Goal: Task Accomplishment & Management: Use online tool/utility

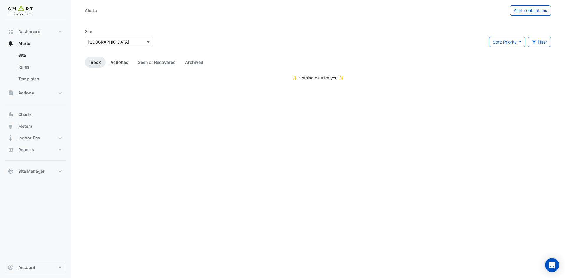
click at [123, 65] on link "Actioned" at bounding box center [120, 62] width 28 height 11
click at [155, 63] on link "Seen or Recovered" at bounding box center [156, 62] width 47 height 11
click at [191, 62] on link "Archived" at bounding box center [194, 62] width 28 height 11
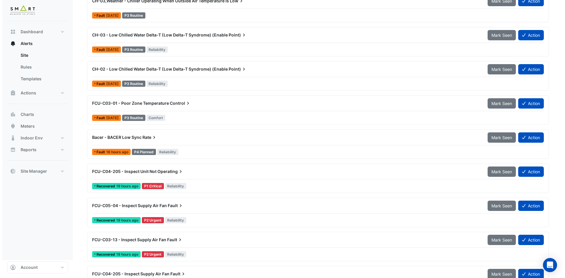
scroll to position [2458, 0]
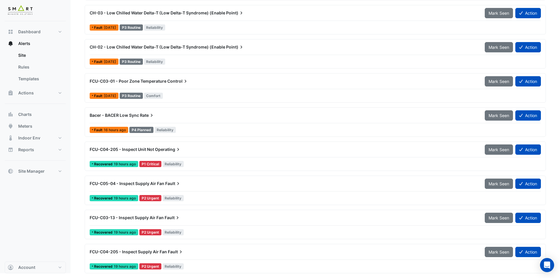
click at [438, 252] on div "FCU-C04-205 - Inspect Supply Air Fan Fault" at bounding box center [284, 252] width 388 height 6
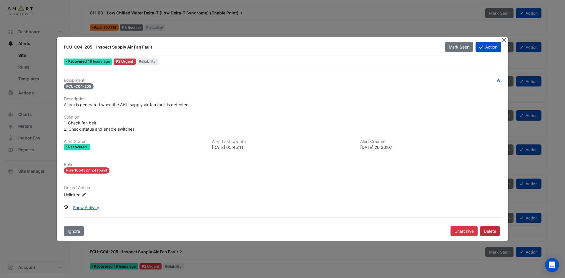
click at [489, 229] on button "Delete" at bounding box center [490, 231] width 20 height 10
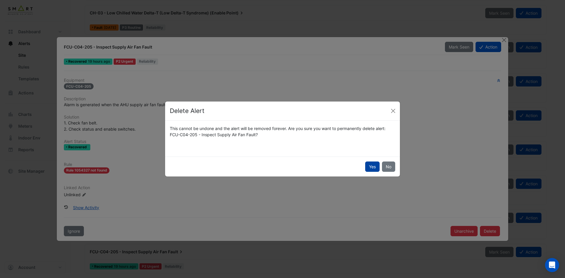
click at [372, 165] on button "Yes" at bounding box center [372, 166] width 14 height 10
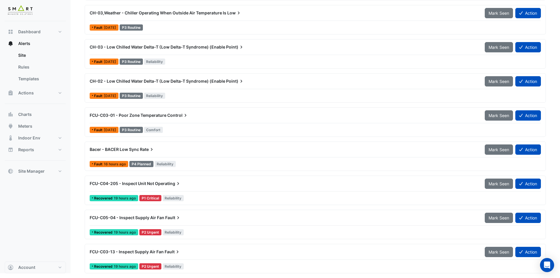
click at [433, 266] on div "Recovered 19 hours ago P2 Urgent Reliability" at bounding box center [315, 266] width 453 height 9
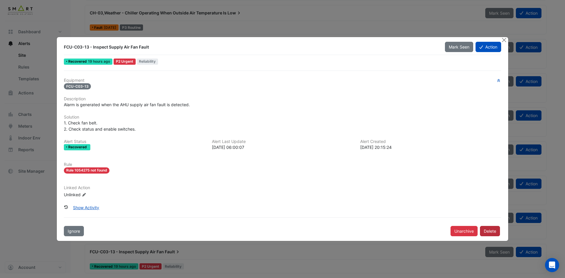
click at [487, 232] on button "Delete" at bounding box center [490, 231] width 20 height 10
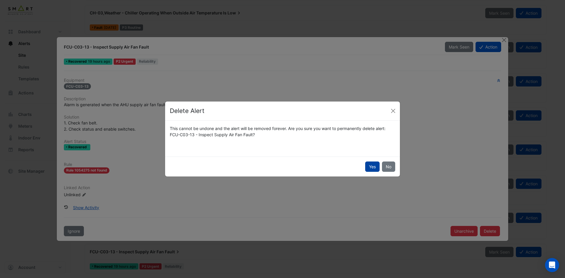
click at [373, 164] on button "Yes" at bounding box center [372, 166] width 14 height 10
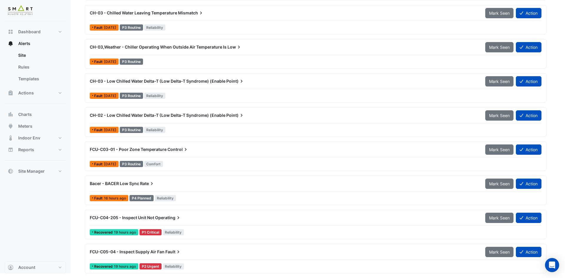
scroll to position [2390, 0]
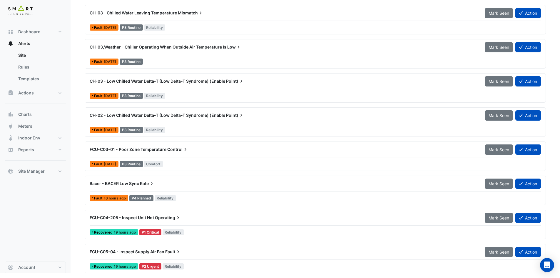
click at [461, 266] on div "Recovered 19 hours ago P2 Urgent Reliability" at bounding box center [315, 266] width 453 height 9
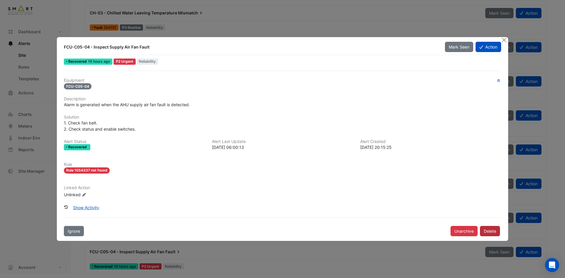
click at [488, 231] on button "Delete" at bounding box center [490, 231] width 20 height 10
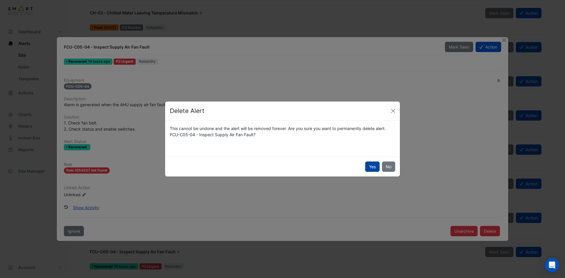
click at [373, 166] on button "Yes" at bounding box center [372, 166] width 14 height 10
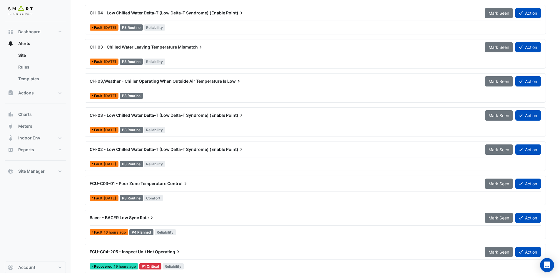
click at [448, 267] on div "Recovered 19 hours ago P1 Critical Reliability" at bounding box center [315, 266] width 453 height 9
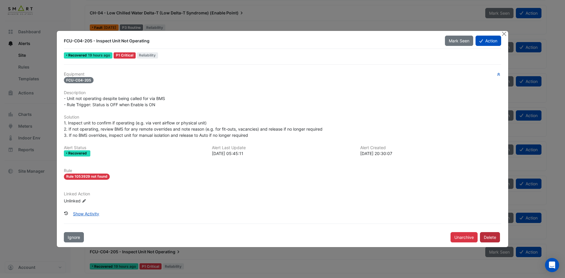
click at [486, 237] on button "Delete" at bounding box center [490, 237] width 20 height 10
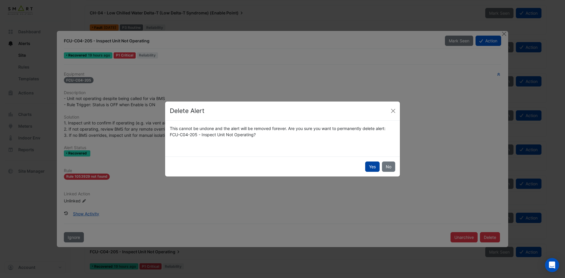
click at [371, 168] on button "Yes" at bounding box center [372, 166] width 14 height 10
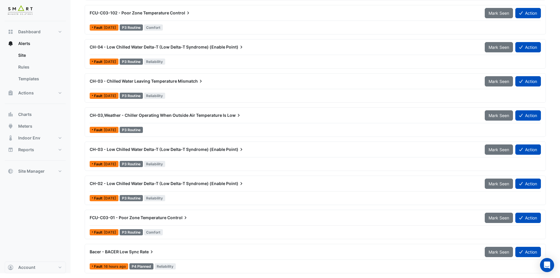
click at [463, 269] on div "Fault 16 hours ago P4 Planned Reliability" at bounding box center [315, 266] width 453 height 9
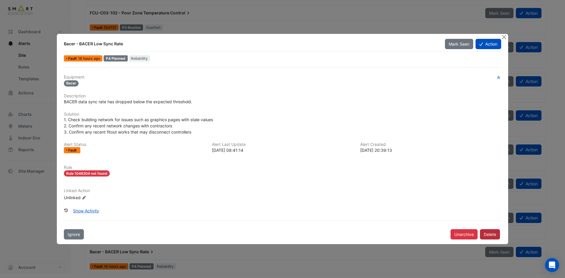
click at [493, 230] on button "Delete" at bounding box center [490, 234] width 20 height 10
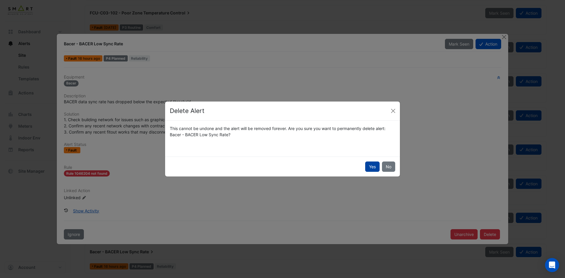
click at [369, 161] on button "Yes" at bounding box center [372, 166] width 14 height 10
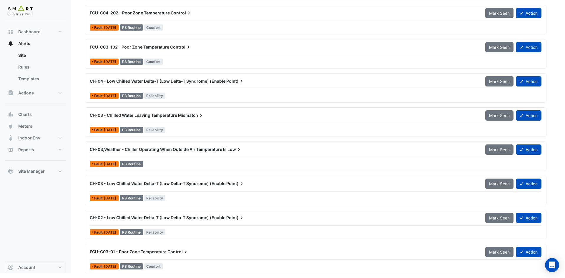
scroll to position [2287, 0]
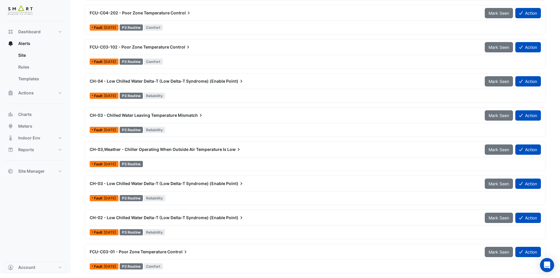
click at [461, 269] on div "Fault 1 day ago P3 Routine Comfort" at bounding box center [315, 266] width 453 height 9
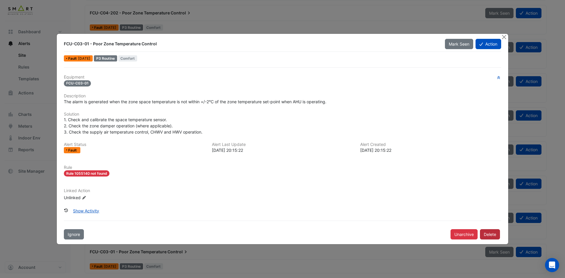
click at [491, 236] on button "Delete" at bounding box center [490, 234] width 20 height 10
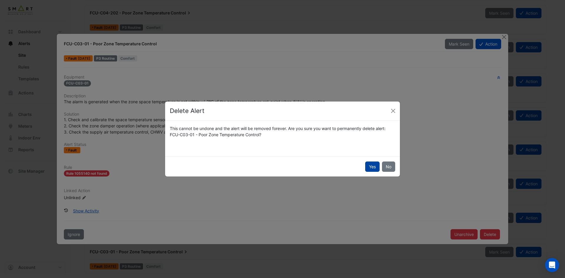
click at [369, 164] on button "Yes" at bounding box center [372, 166] width 14 height 10
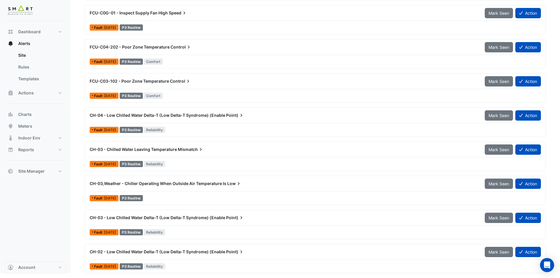
click at [468, 266] on div "Fault 1 day ago P3 Routine Reliability" at bounding box center [315, 266] width 453 height 9
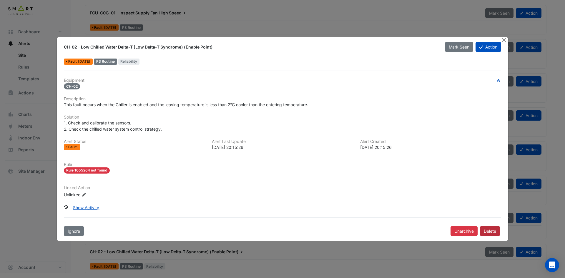
click at [493, 229] on button "Delete" at bounding box center [490, 231] width 20 height 10
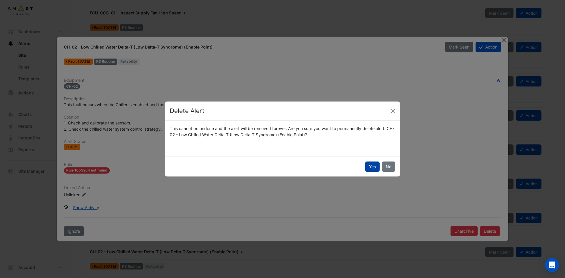
click at [370, 165] on button "Yes" at bounding box center [372, 166] width 14 height 10
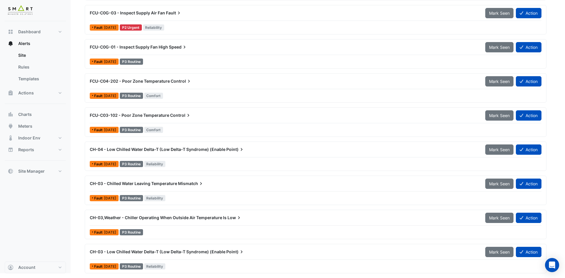
scroll to position [2219, 0]
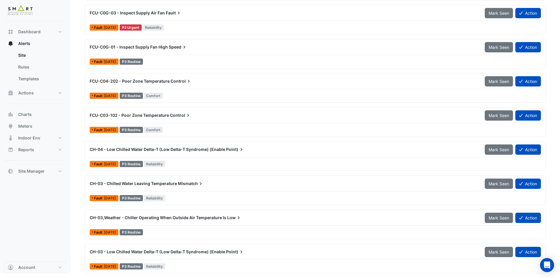
click at [448, 267] on div "Fault 1 day ago P3 Routine Reliability" at bounding box center [315, 266] width 453 height 9
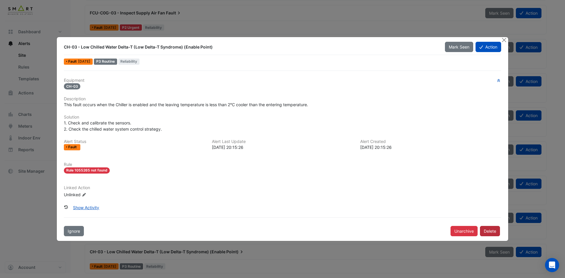
click at [489, 227] on button "Delete" at bounding box center [490, 231] width 20 height 10
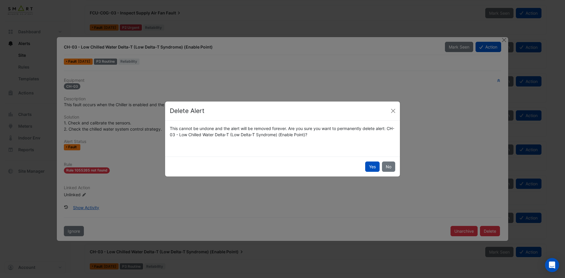
click at [368, 162] on button "Yes" at bounding box center [372, 166] width 14 height 10
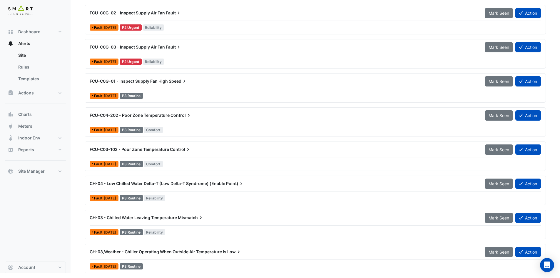
click at [449, 264] on div "Fault 1 day ago P3 Routine" at bounding box center [315, 266] width 453 height 9
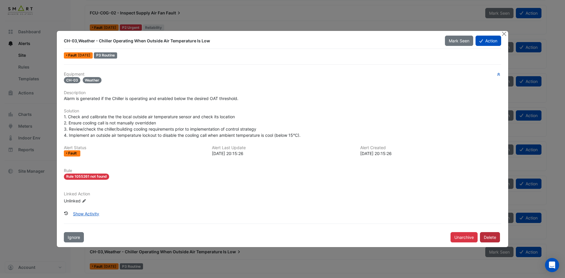
click at [487, 236] on button "Delete" at bounding box center [490, 237] width 20 height 10
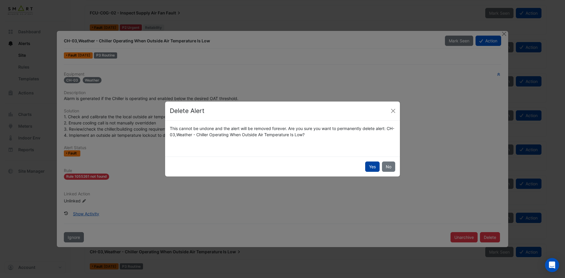
click at [373, 166] on button "Yes" at bounding box center [372, 166] width 14 height 10
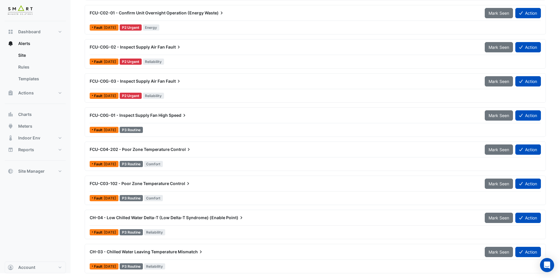
click at [461, 275] on div "CWP-P02 - Confirm Unit Overnight Operation (Energy Waste) Mark Seen Action Faul…" at bounding box center [315, 90] width 461 height 375
click at [468, 266] on div "Fault 1 day ago P3 Routine Reliability" at bounding box center [315, 266] width 453 height 9
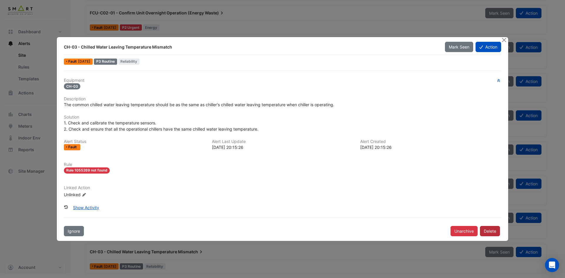
click at [490, 233] on button "Delete" at bounding box center [490, 231] width 20 height 10
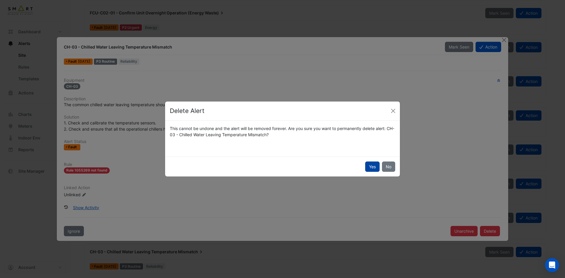
click at [367, 167] on button "Yes" at bounding box center [372, 166] width 14 height 10
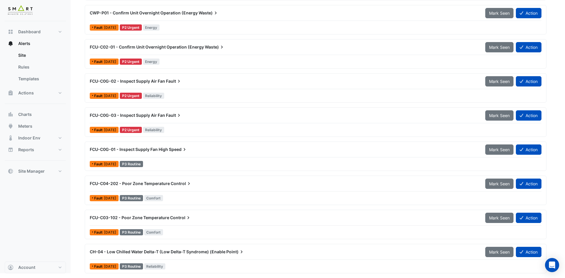
scroll to position [2117, 0]
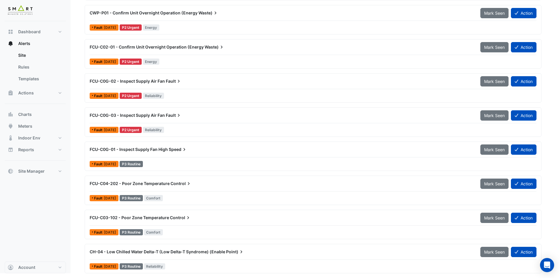
click at [475, 268] on div "Fault 1 day ago P3 Routine Reliability" at bounding box center [313, 266] width 448 height 9
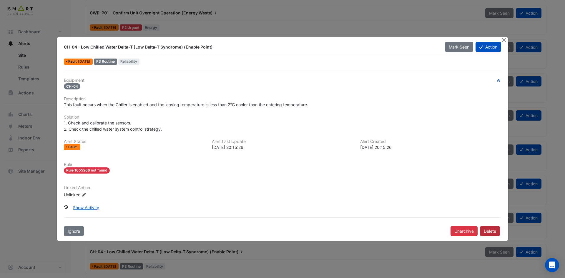
click at [487, 234] on button "Delete" at bounding box center [490, 231] width 20 height 10
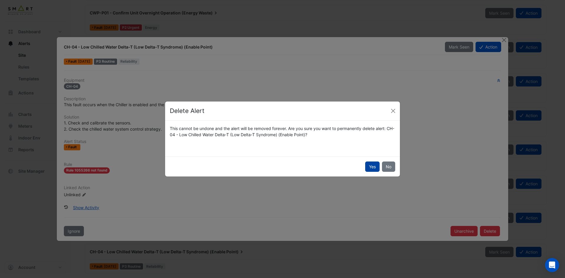
click at [370, 165] on button "Yes" at bounding box center [372, 166] width 14 height 10
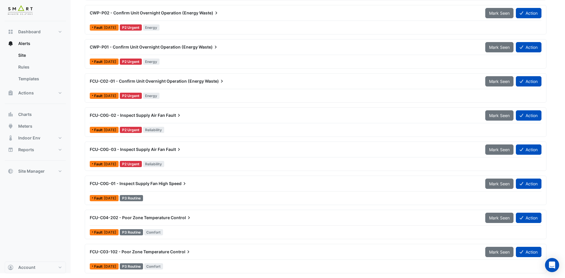
scroll to position [2083, 0]
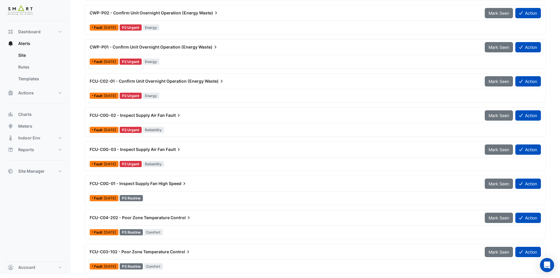
click at [476, 267] on div "Fault 1 day ago P3 Routine Comfort" at bounding box center [315, 266] width 453 height 9
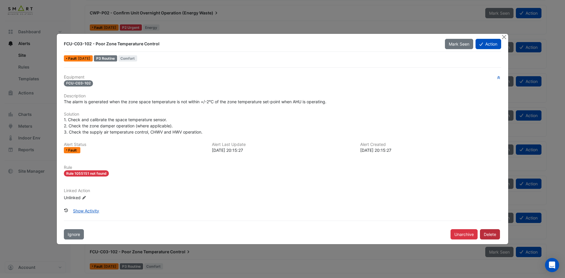
click at [497, 231] on button "Delete" at bounding box center [490, 234] width 20 height 10
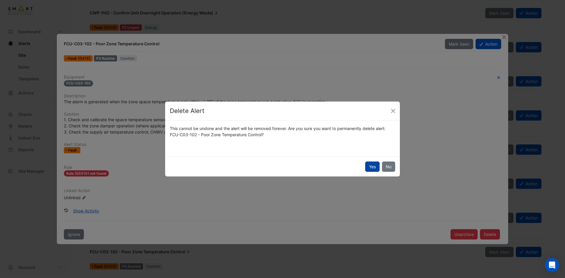
click at [371, 164] on button "Yes" at bounding box center [372, 166] width 14 height 10
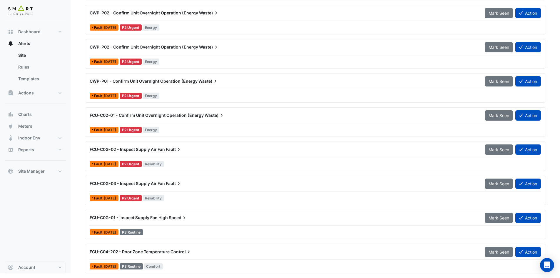
click at [469, 267] on div "Fault 1 day ago P3 Routine Comfort" at bounding box center [315, 266] width 453 height 9
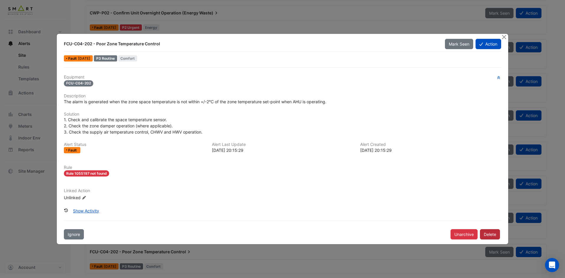
click at [495, 237] on button "Delete" at bounding box center [490, 234] width 20 height 10
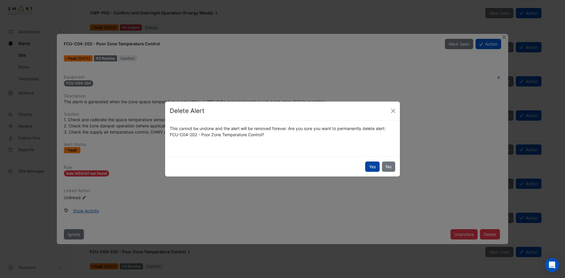
click at [371, 161] on button "Yes" at bounding box center [372, 166] width 14 height 10
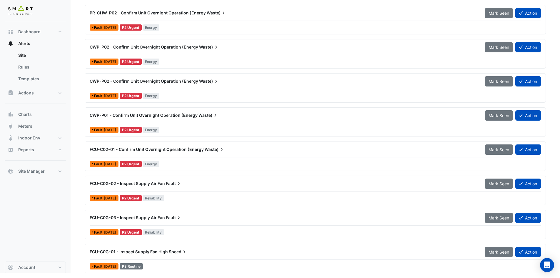
click at [468, 265] on div "Fault 1 day ago P3 Routine" at bounding box center [315, 266] width 453 height 9
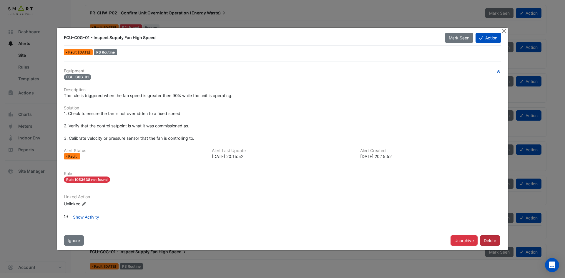
click at [491, 236] on button "Delete" at bounding box center [490, 240] width 20 height 10
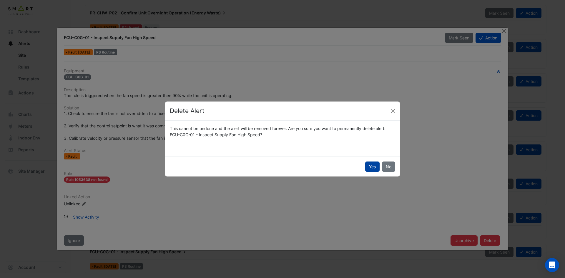
click at [372, 166] on button "Yes" at bounding box center [372, 166] width 14 height 10
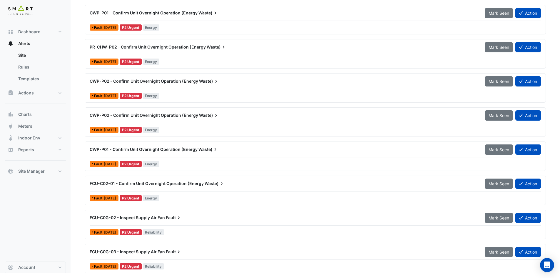
click at [470, 269] on div "Fault 1 day ago P2 Urgent Reliability" at bounding box center [315, 266] width 453 height 9
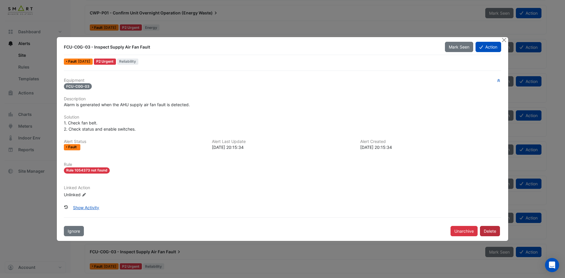
click at [493, 234] on button "Delete" at bounding box center [490, 231] width 20 height 10
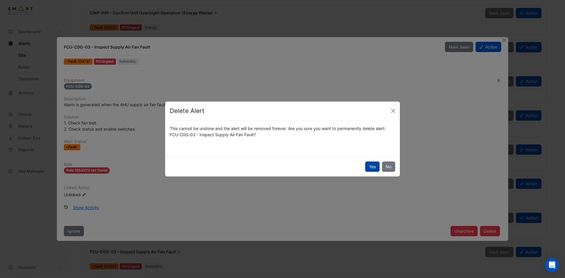
click at [370, 166] on button "Yes" at bounding box center [372, 166] width 14 height 10
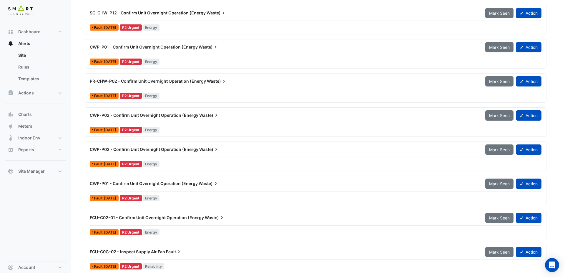
click at [462, 267] on div "Fault 1 day ago P2 Urgent Reliability" at bounding box center [315, 266] width 453 height 9
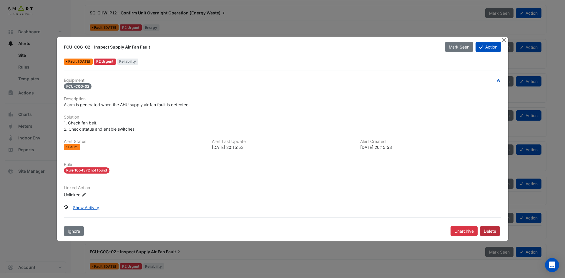
click at [491, 231] on button "Delete" at bounding box center [490, 231] width 20 height 10
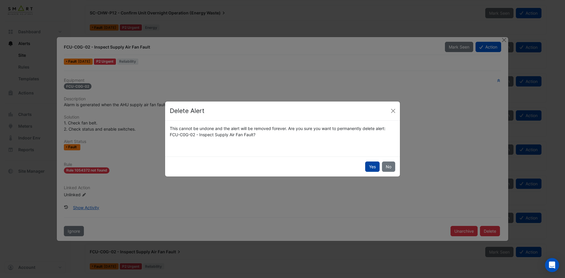
click at [371, 165] on button "Yes" at bounding box center [372, 166] width 14 height 10
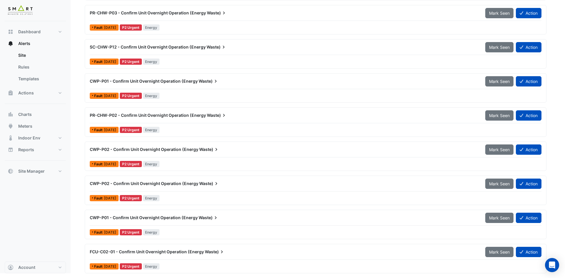
scroll to position [1912, 0]
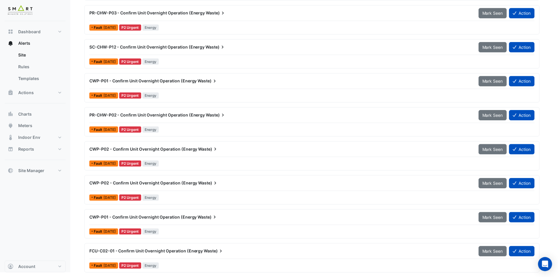
click at [469, 270] on div "Fault 1 day ago P2 Urgent Energy" at bounding box center [313, 266] width 448 height 9
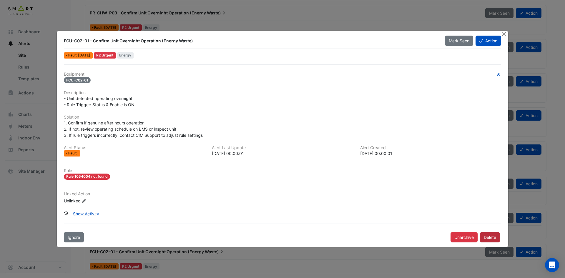
click at [490, 235] on button "Delete" at bounding box center [490, 237] width 20 height 10
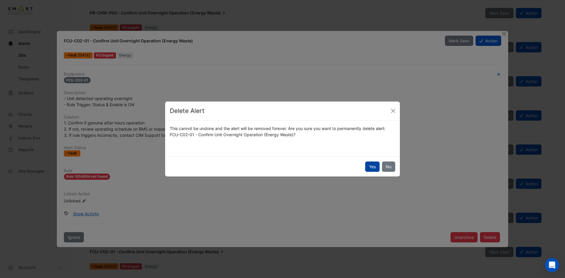
click at [372, 168] on button "Yes" at bounding box center [372, 166] width 14 height 10
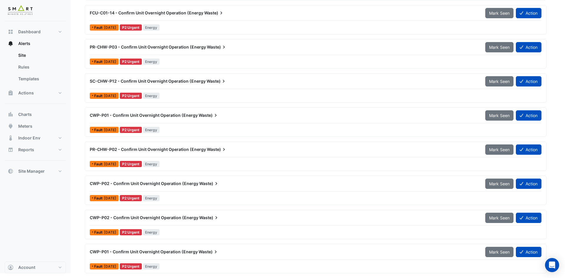
scroll to position [1878, 0]
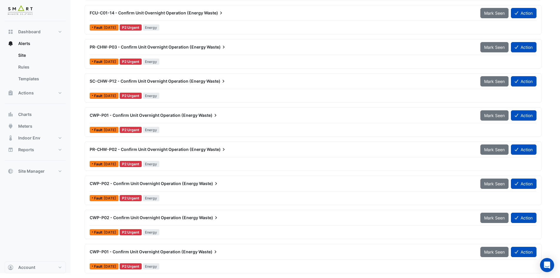
click at [471, 268] on div "Fault 1 day ago P2 Urgent Energy" at bounding box center [313, 266] width 448 height 9
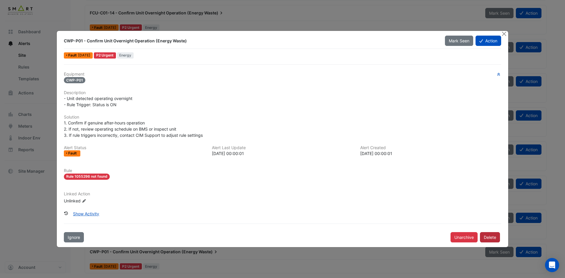
click at [486, 238] on button "Delete" at bounding box center [490, 237] width 20 height 10
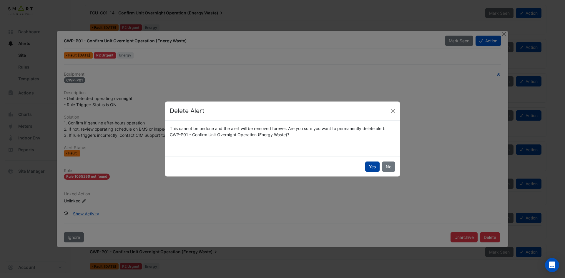
click at [367, 164] on button "Yes" at bounding box center [372, 166] width 14 height 10
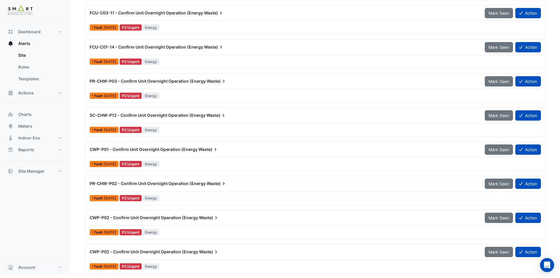
drag, startPoint x: 471, startPoint y: 263, endPoint x: 471, endPoint y: 267, distance: 4.1
click at [471, 267] on div "CWP-P02 - Confirm Unit Overnight Operation (Energy Waste) Mark Seen Action Faul…" at bounding box center [315, 258] width 456 height 24
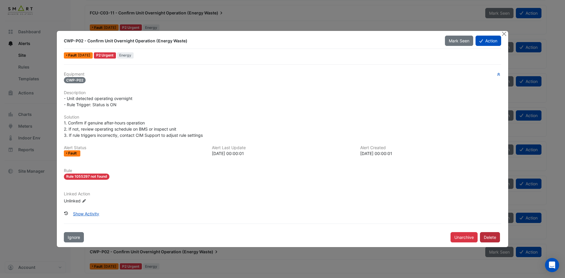
click at [489, 237] on button "Delete" at bounding box center [490, 237] width 20 height 10
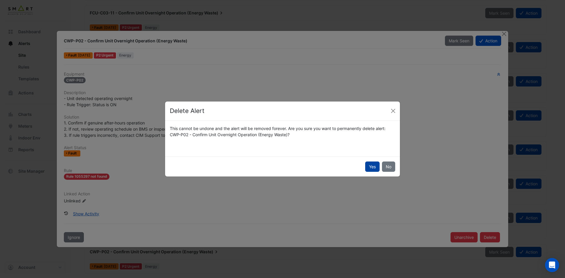
click at [372, 169] on button "Yes" at bounding box center [372, 166] width 14 height 10
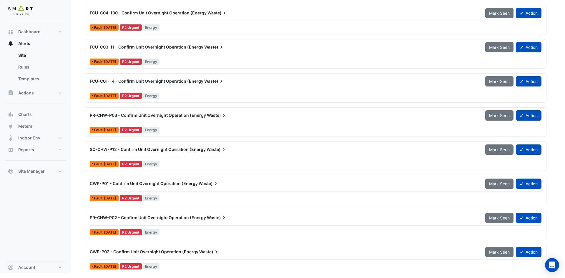
scroll to position [1810, 0]
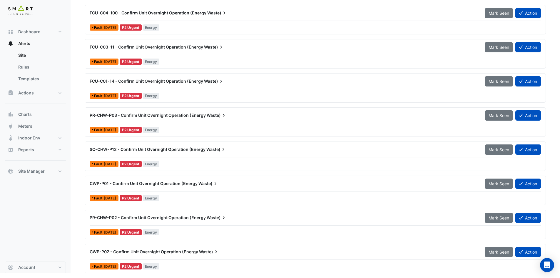
click at [481, 267] on div "Fault 1 day ago P2 Urgent Energy" at bounding box center [315, 266] width 453 height 9
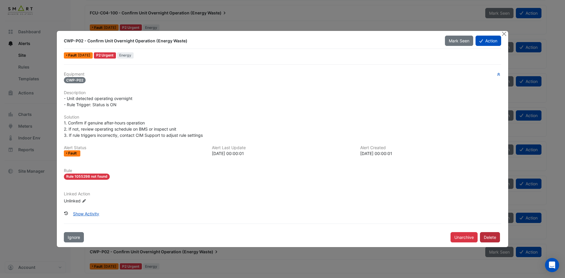
click at [495, 235] on button "Delete" at bounding box center [490, 237] width 20 height 10
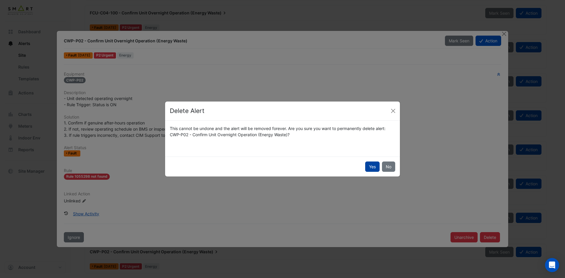
click at [368, 166] on button "Yes" at bounding box center [372, 166] width 14 height 10
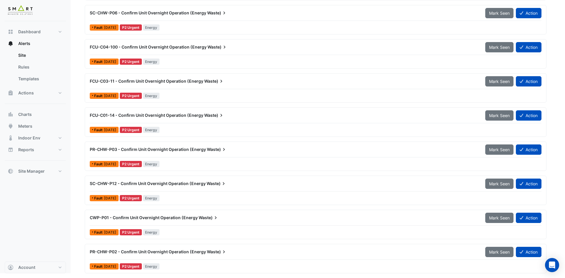
scroll to position [1776, 0]
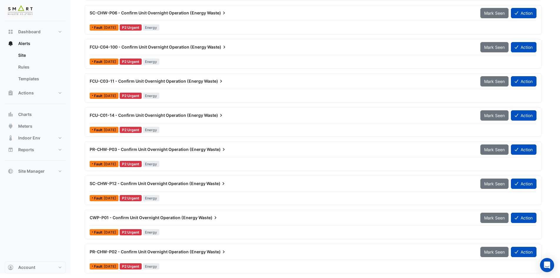
click at [472, 268] on div "Fault 1 day ago P2 Urgent Energy" at bounding box center [313, 266] width 448 height 9
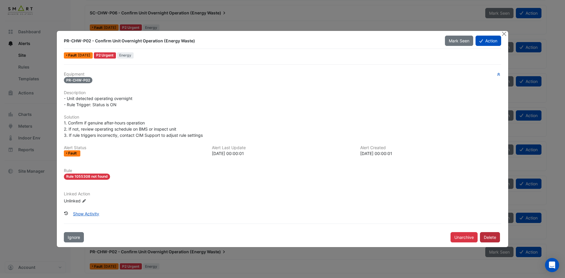
click at [485, 234] on button "Delete" at bounding box center [490, 237] width 20 height 10
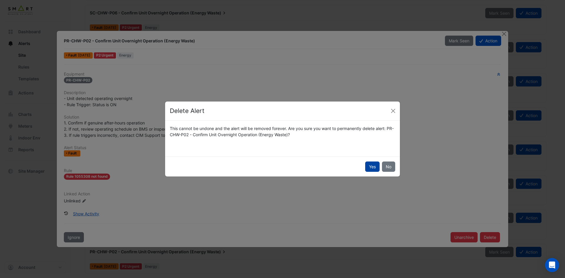
click at [371, 165] on button "Yes" at bounding box center [372, 166] width 14 height 10
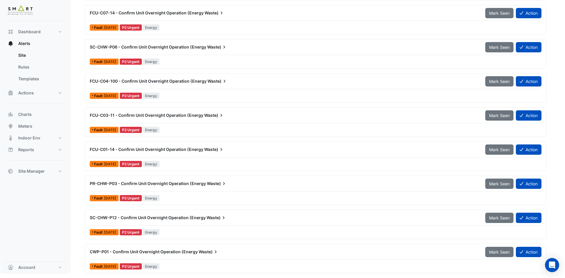
scroll to position [1742, 0]
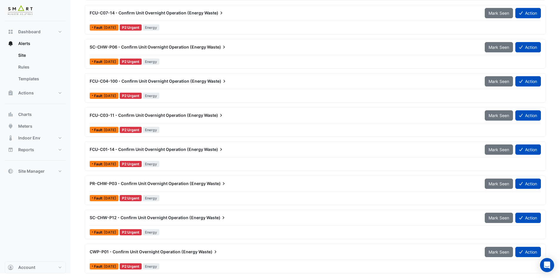
click at [474, 268] on div "Fault 1 day ago P2 Urgent Energy" at bounding box center [315, 266] width 453 height 9
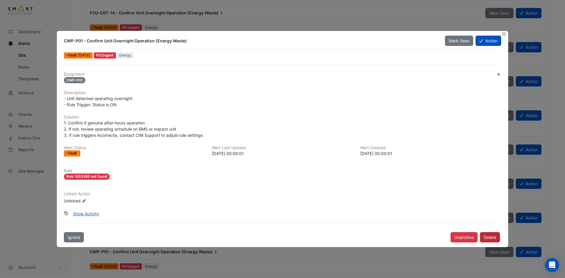
click at [491, 236] on button "Delete" at bounding box center [490, 237] width 20 height 10
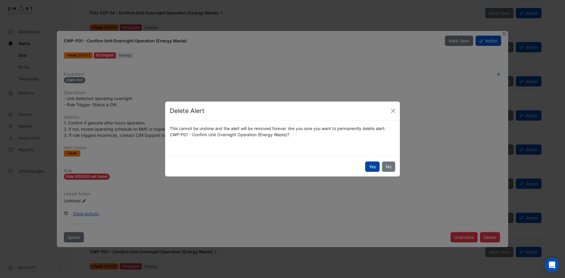
click at [379, 164] on button "Yes" at bounding box center [372, 166] width 14 height 10
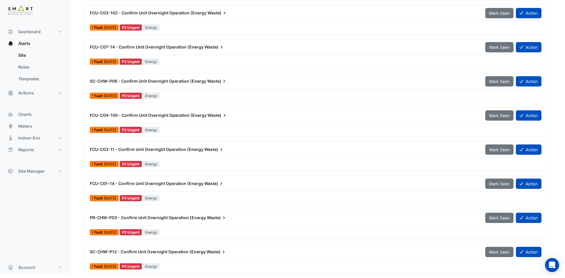
scroll to position [1707, 0]
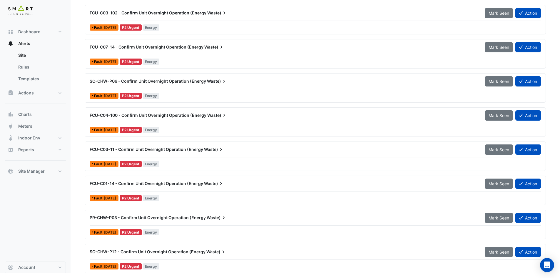
click at [481, 269] on div "Fault 1 day ago P2 Urgent Energy" at bounding box center [315, 266] width 453 height 9
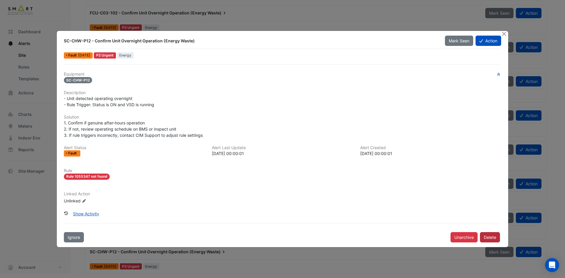
click at [488, 238] on button "Delete" at bounding box center [490, 237] width 20 height 10
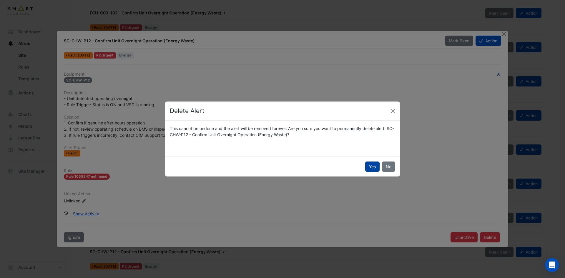
click at [374, 165] on button "Yes" at bounding box center [372, 166] width 14 height 10
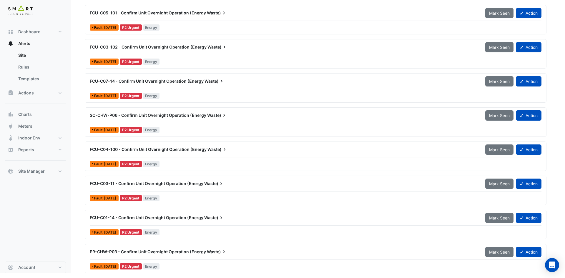
scroll to position [1673, 0]
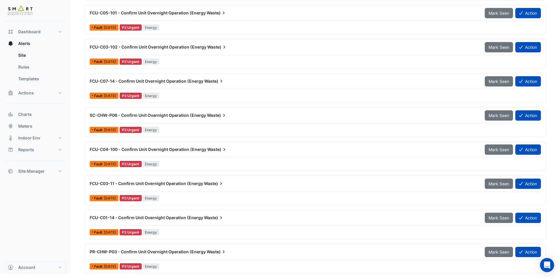
click at [465, 268] on div "Fault 1 day ago P2 Urgent Energy" at bounding box center [315, 266] width 453 height 9
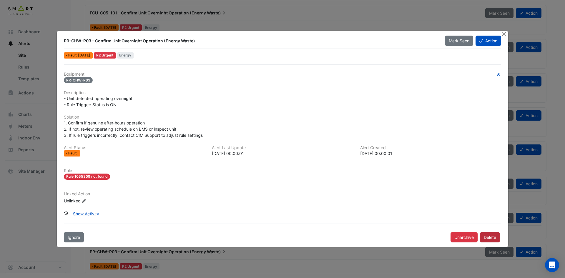
click at [486, 235] on button "Delete" at bounding box center [490, 237] width 20 height 10
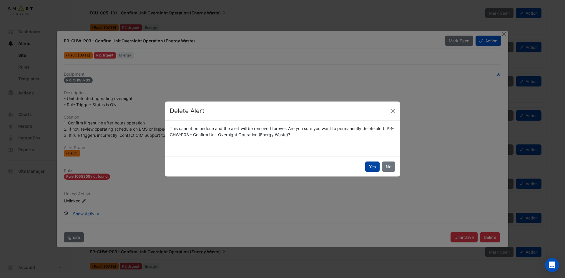
click at [371, 167] on button "Yes" at bounding box center [372, 166] width 14 height 10
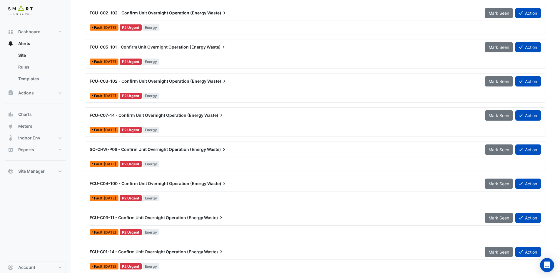
click at [467, 266] on div "Fault 1 day ago P2 Urgent Energy" at bounding box center [315, 266] width 453 height 9
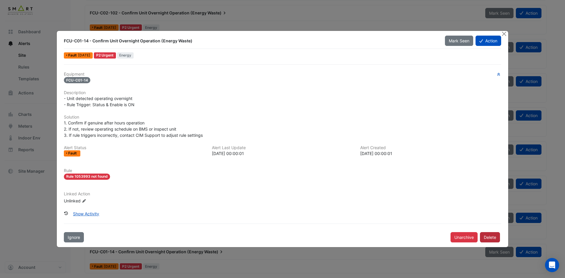
click at [489, 240] on button "Delete" at bounding box center [490, 237] width 20 height 10
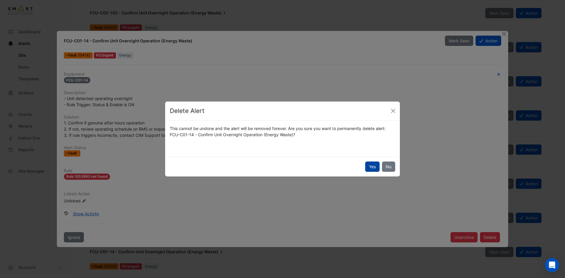
click at [373, 164] on button "Yes" at bounding box center [372, 166] width 14 height 10
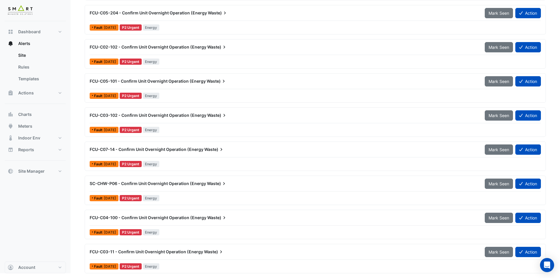
click at [476, 264] on div "Fault 1 day ago P2 Urgent Energy" at bounding box center [315, 266] width 453 height 9
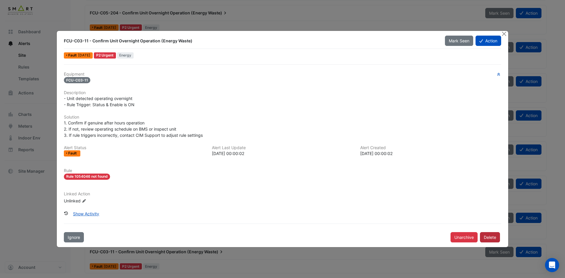
click at [490, 236] on button "Delete" at bounding box center [490, 237] width 20 height 10
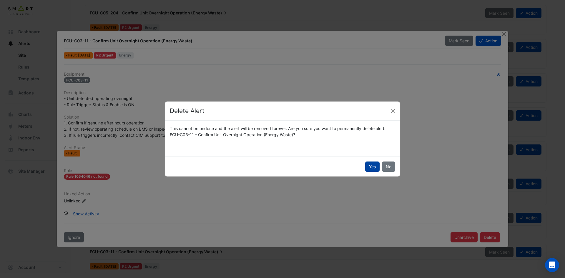
click at [371, 166] on button "Yes" at bounding box center [372, 166] width 14 height 10
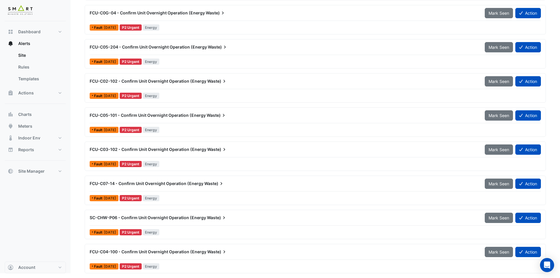
click at [484, 267] on div "Fault 1 day ago P2 Urgent Energy" at bounding box center [315, 266] width 453 height 9
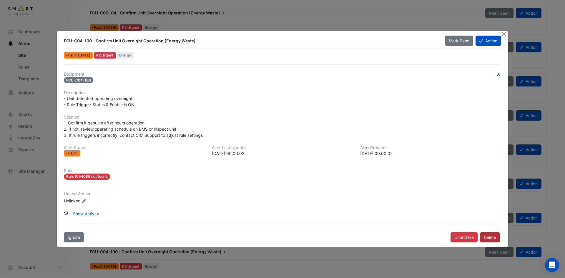
click at [489, 236] on button "Delete" at bounding box center [490, 237] width 20 height 10
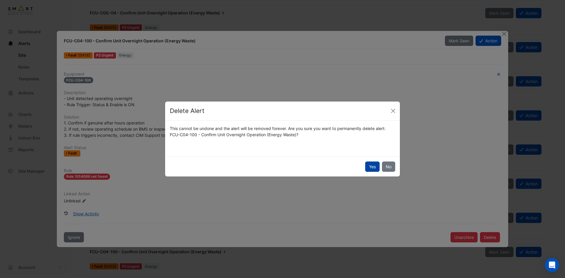
click at [366, 166] on button "Yes" at bounding box center [372, 166] width 14 height 10
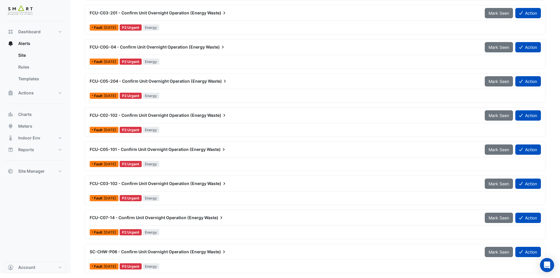
click at [474, 266] on div "Fault 1 day ago P2 Urgent Energy" at bounding box center [315, 266] width 453 height 9
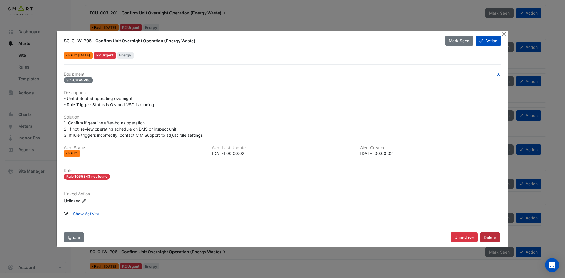
click at [489, 237] on button "Delete" at bounding box center [490, 237] width 20 height 10
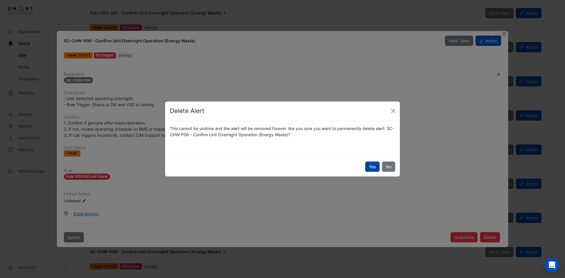
click at [366, 167] on button "Yes" at bounding box center [372, 166] width 14 height 10
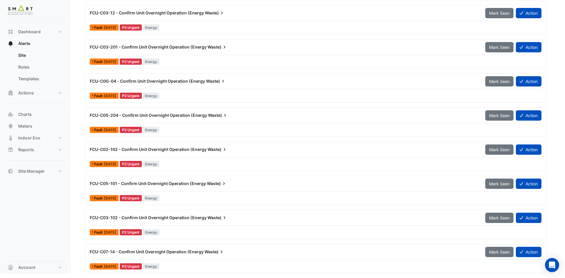
scroll to position [1503, 0]
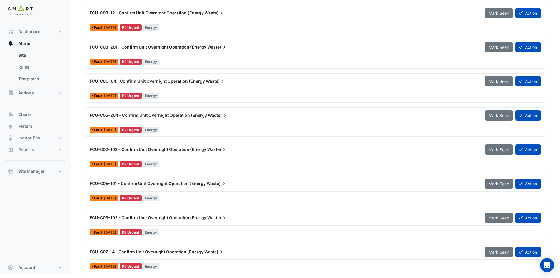
click at [474, 268] on div "Fault 1 day ago P2 Urgent Energy" at bounding box center [315, 266] width 453 height 9
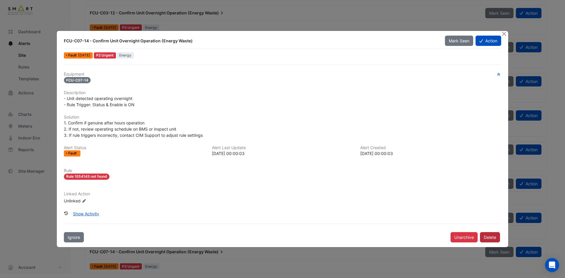
click at [491, 240] on button "Delete" at bounding box center [490, 237] width 20 height 10
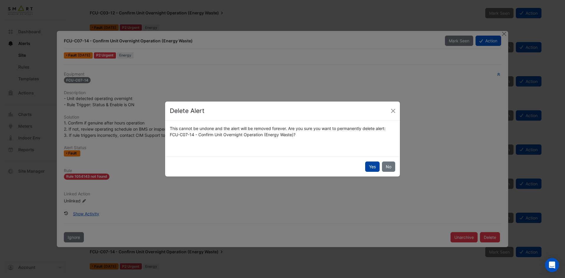
click at [370, 164] on button "Yes" at bounding box center [372, 166] width 14 height 10
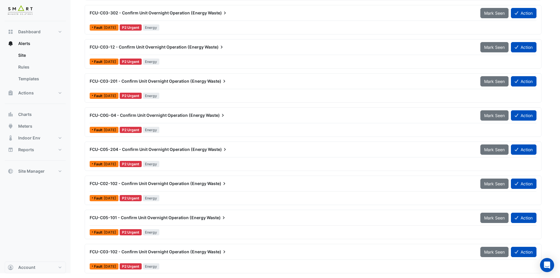
click at [468, 269] on div "Fault 1 day ago P2 Urgent Energy" at bounding box center [313, 266] width 448 height 9
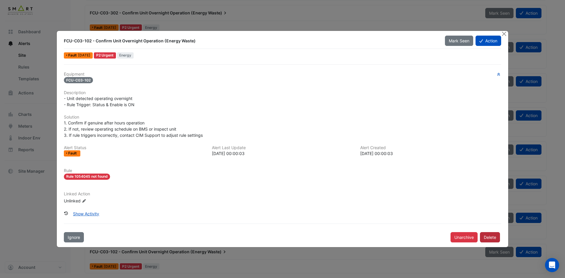
click at [487, 236] on button "Delete" at bounding box center [490, 237] width 20 height 10
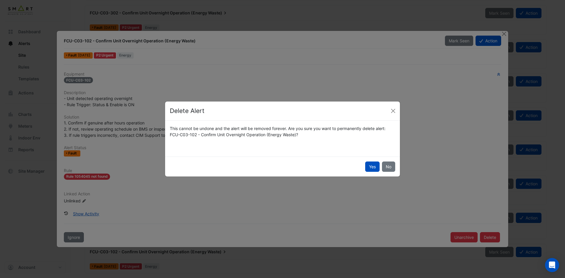
click at [374, 165] on button "Yes" at bounding box center [372, 166] width 14 height 10
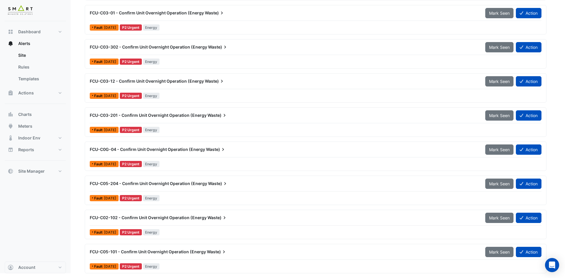
scroll to position [1434, 0]
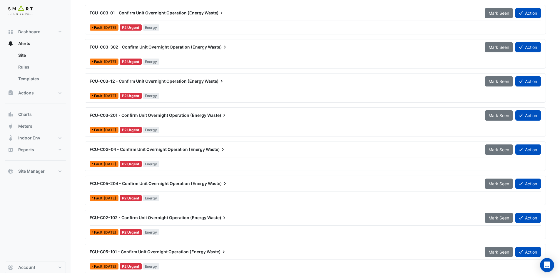
click at [471, 263] on div "Fault 1 day ago P2 Urgent Energy" at bounding box center [315, 266] width 453 height 9
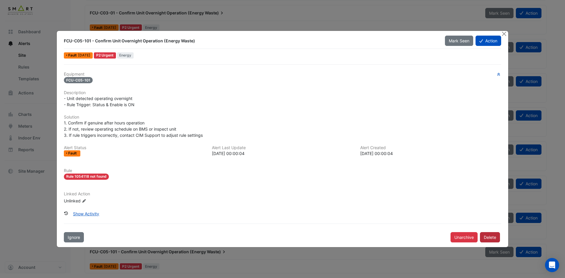
click at [485, 238] on button "Delete" at bounding box center [490, 237] width 20 height 10
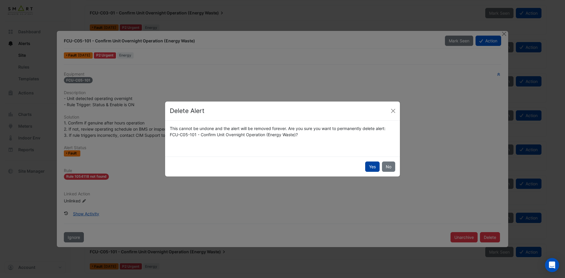
click at [372, 163] on button "Yes" at bounding box center [372, 166] width 14 height 10
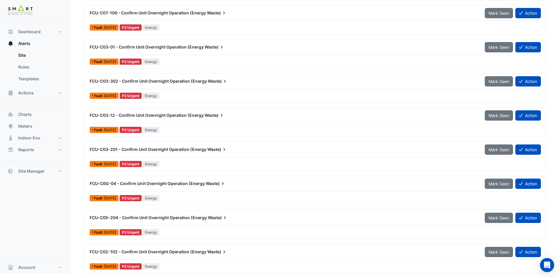
click at [471, 267] on div "Fault 1 day ago P2 Urgent Energy" at bounding box center [315, 266] width 453 height 9
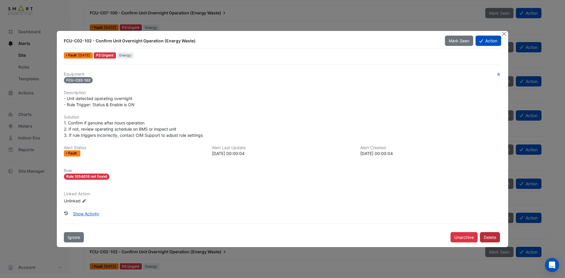
click at [485, 237] on button "Delete" at bounding box center [490, 237] width 20 height 10
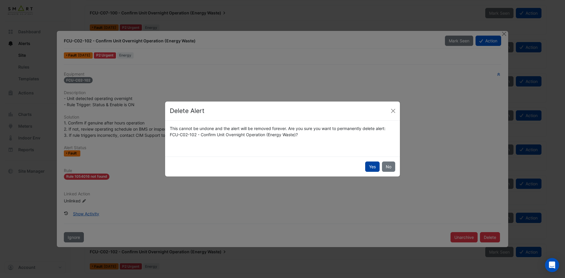
click at [373, 169] on button "Yes" at bounding box center [372, 166] width 14 height 10
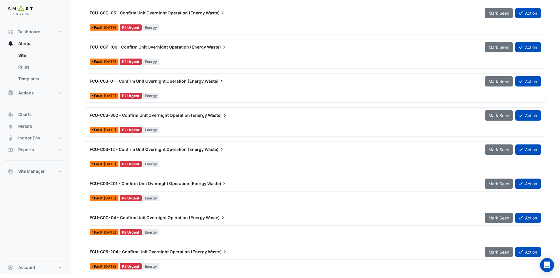
click at [483, 268] on div "Fault 1 day ago P2 Urgent Energy" at bounding box center [315, 266] width 453 height 9
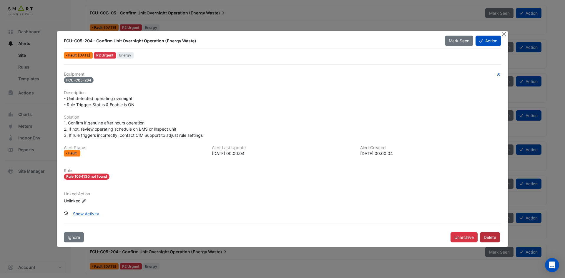
click at [489, 236] on button "Delete" at bounding box center [490, 237] width 20 height 10
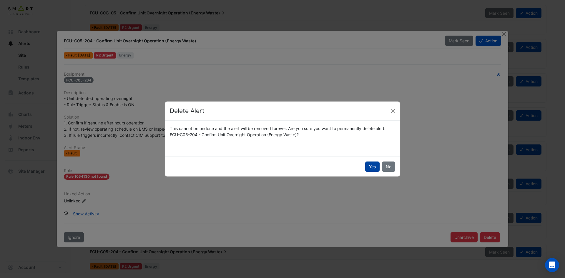
click at [372, 166] on button "Yes" at bounding box center [372, 166] width 14 height 10
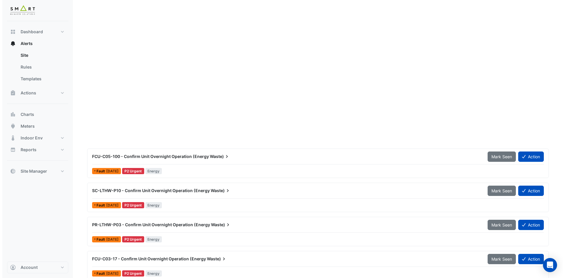
scroll to position [1332, 0]
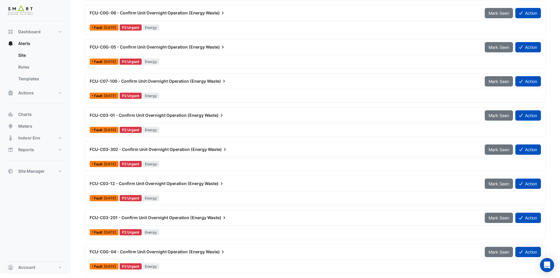
click at [471, 265] on div "Fault 1 day ago P2 Urgent Energy" at bounding box center [315, 266] width 453 height 9
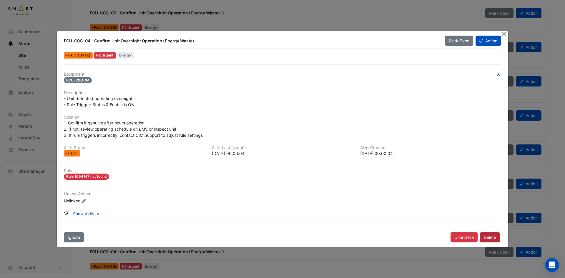
click at [491, 237] on button "Delete" at bounding box center [490, 237] width 20 height 10
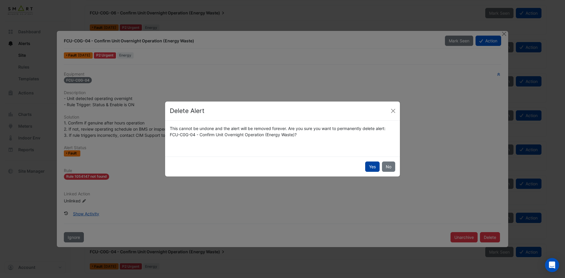
click at [374, 164] on button "Yes" at bounding box center [372, 166] width 14 height 10
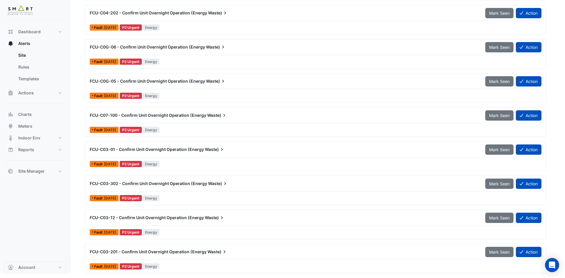
scroll to position [1298, 0]
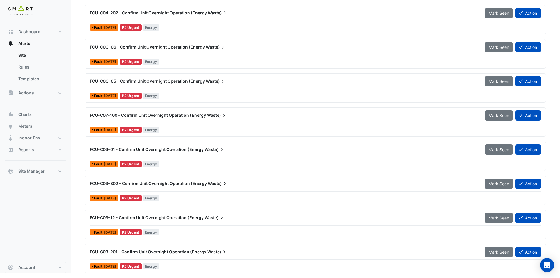
click at [479, 266] on div "Fault 1 day ago P2 Urgent Energy" at bounding box center [315, 266] width 453 height 9
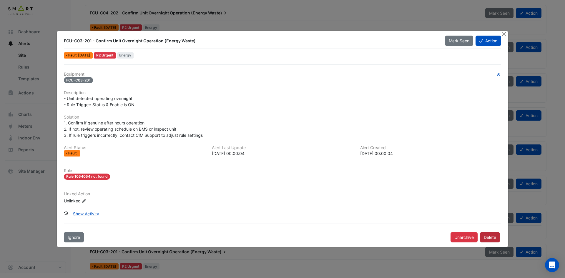
click at [492, 238] on button "Delete" at bounding box center [490, 237] width 20 height 10
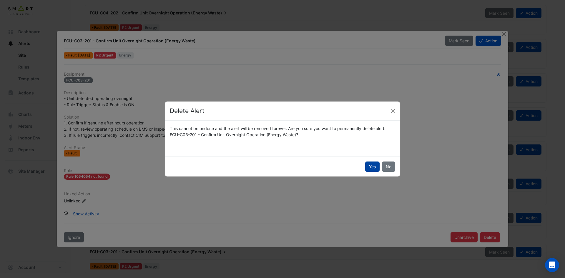
click at [367, 164] on button "Yes" at bounding box center [372, 166] width 14 height 10
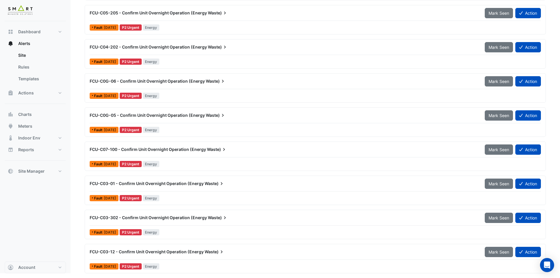
click at [464, 264] on div "Fault 1 day ago P2 Urgent Energy" at bounding box center [315, 266] width 453 height 9
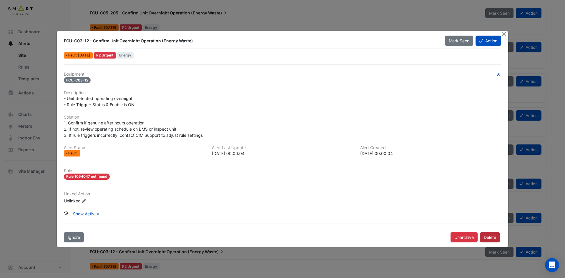
click at [485, 237] on button "Delete" at bounding box center [490, 237] width 20 height 10
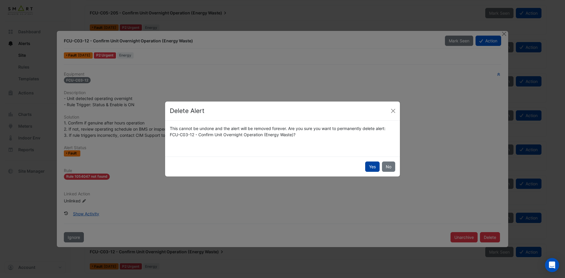
click at [371, 164] on button "Yes" at bounding box center [372, 166] width 14 height 10
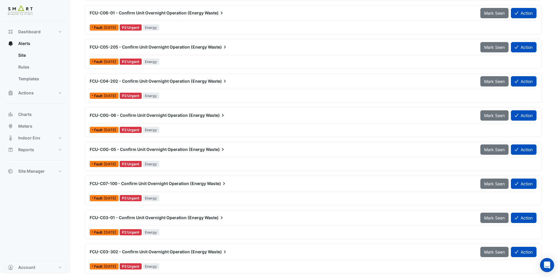
click at [462, 270] on div "Fault 1 day ago P2 Urgent Energy" at bounding box center [313, 266] width 448 height 9
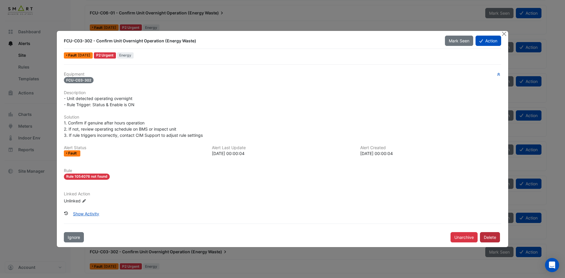
click at [485, 239] on button "Delete" at bounding box center [490, 237] width 20 height 10
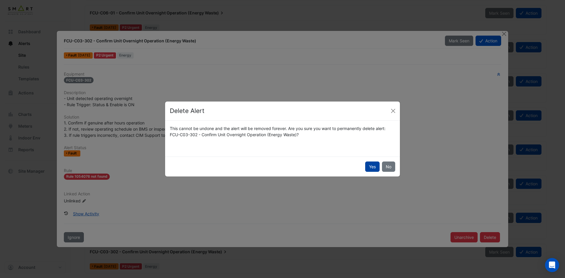
click at [374, 168] on button "Yes" at bounding box center [372, 166] width 14 height 10
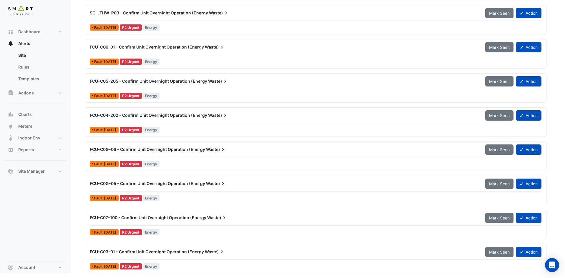
scroll to position [1196, 0]
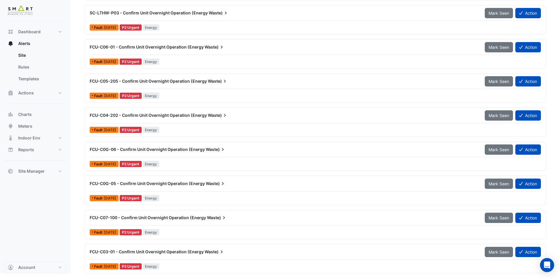
click at [466, 270] on div "Fault 1 day ago P2 Urgent Energy" at bounding box center [315, 266] width 453 height 9
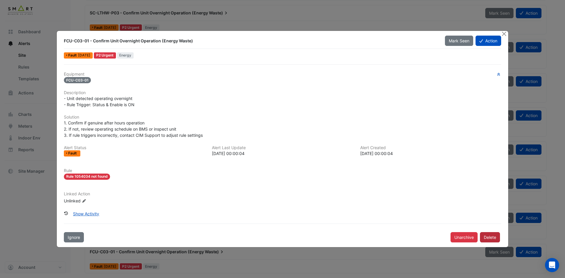
click at [489, 238] on button "Delete" at bounding box center [490, 237] width 20 height 10
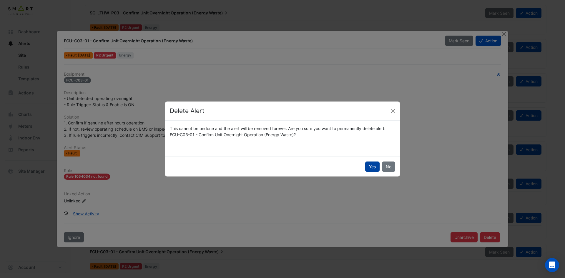
click at [376, 166] on button "Yes" at bounding box center [372, 166] width 14 height 10
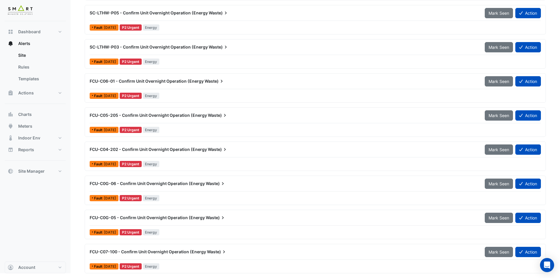
click at [472, 268] on div "Fault 1 day ago P2 Urgent Energy" at bounding box center [315, 266] width 453 height 9
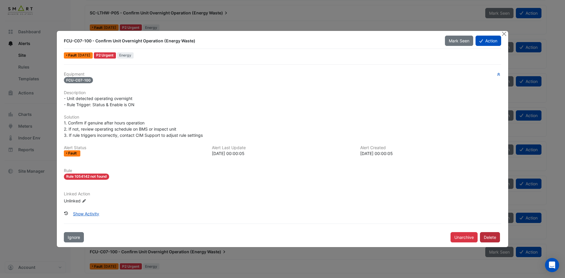
click at [491, 235] on button "Delete" at bounding box center [490, 237] width 20 height 10
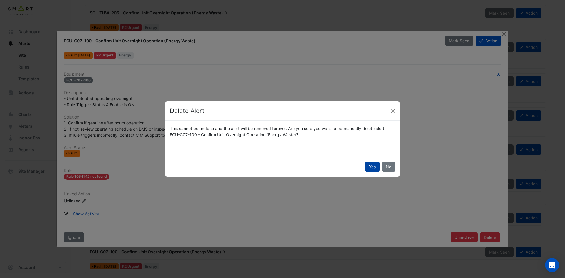
click at [369, 169] on button "Yes" at bounding box center [372, 166] width 14 height 10
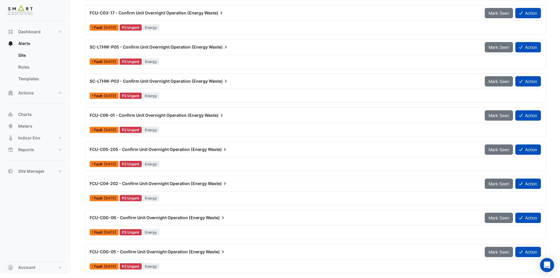
click at [473, 265] on div "Fault 1 day ago P2 Urgent Energy" at bounding box center [315, 266] width 453 height 9
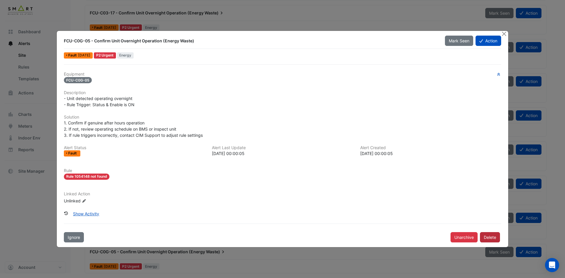
click at [487, 236] on button "Delete" at bounding box center [490, 237] width 20 height 10
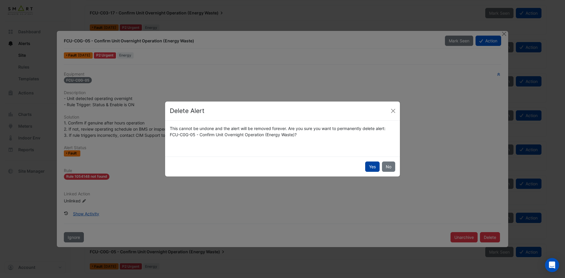
click at [371, 168] on button "Yes" at bounding box center [372, 166] width 14 height 10
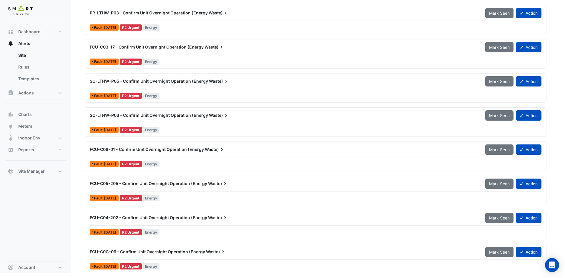
scroll to position [1093, 0]
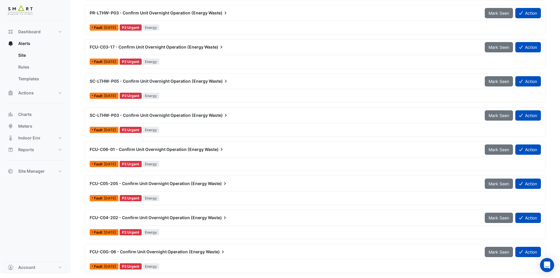
click at [475, 265] on div "Fault 1 day ago P2 Urgent Energy" at bounding box center [315, 266] width 453 height 9
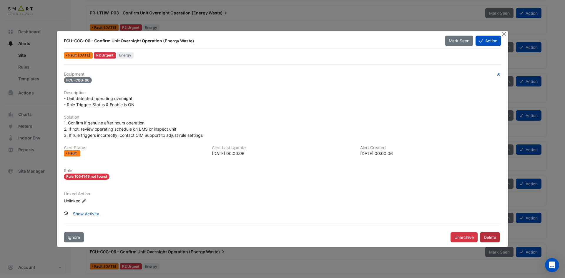
click at [489, 236] on button "Delete" at bounding box center [490, 237] width 20 height 10
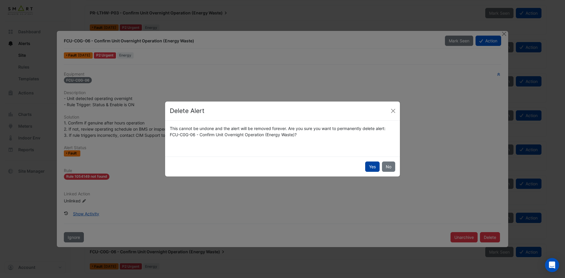
click at [371, 167] on button "Yes" at bounding box center [372, 166] width 14 height 10
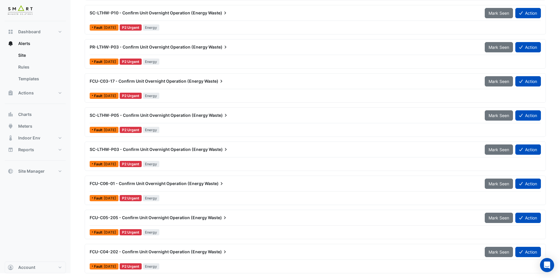
click at [465, 269] on div "Fault 1 day ago P2 Urgent Energy" at bounding box center [315, 266] width 453 height 9
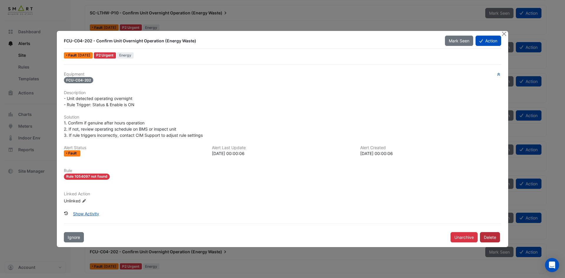
click at [489, 238] on button "Delete" at bounding box center [490, 237] width 20 height 10
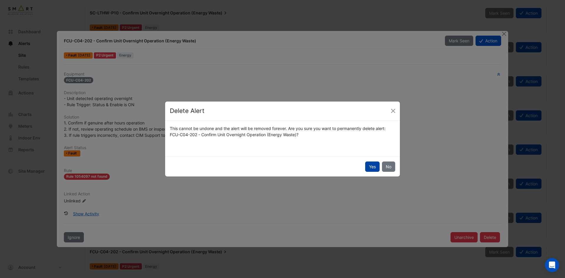
click at [373, 166] on button "Yes" at bounding box center [372, 166] width 14 height 10
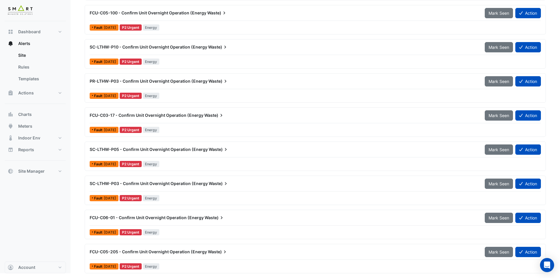
click at [470, 266] on div "Fault 1 day ago P2 Urgent Energy" at bounding box center [315, 266] width 453 height 9
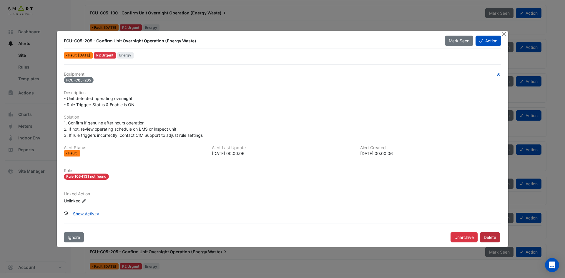
click at [491, 235] on button "Delete" at bounding box center [490, 237] width 20 height 10
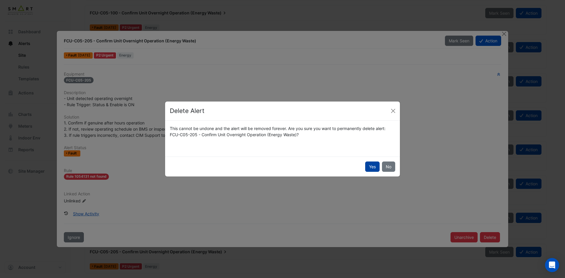
click at [367, 166] on button "Yes" at bounding box center [372, 166] width 14 height 10
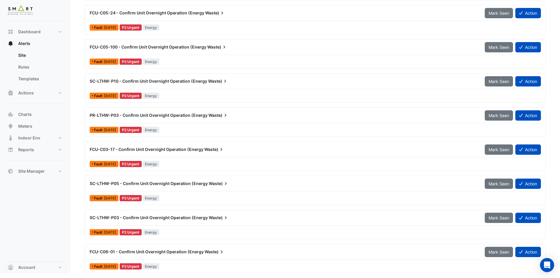
click at [456, 266] on div "Fault 1 day ago P2 Urgent Energy" at bounding box center [315, 266] width 453 height 9
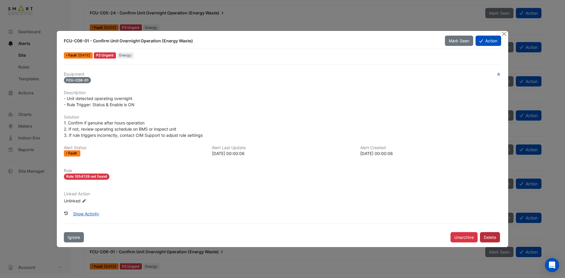
click at [486, 235] on button "Delete" at bounding box center [490, 237] width 20 height 10
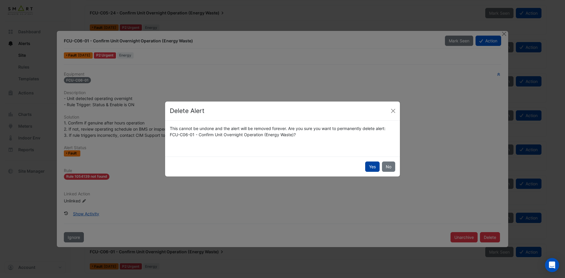
click at [374, 166] on button "Yes" at bounding box center [372, 166] width 14 height 10
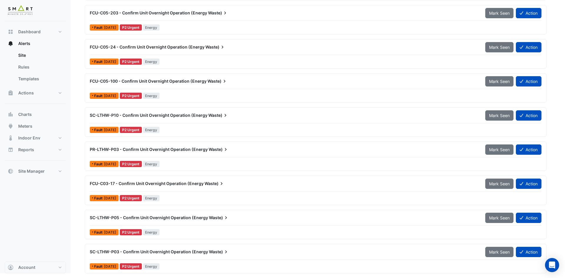
scroll to position [957, 0]
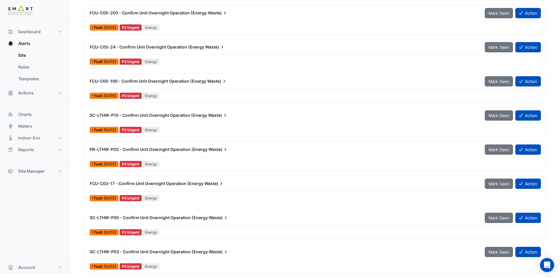
click at [475, 269] on div "Fault 1 day ago P2 Urgent Energy" at bounding box center [315, 266] width 453 height 9
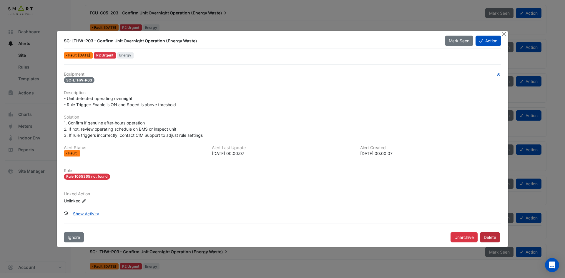
click at [483, 235] on button "Delete" at bounding box center [490, 237] width 20 height 10
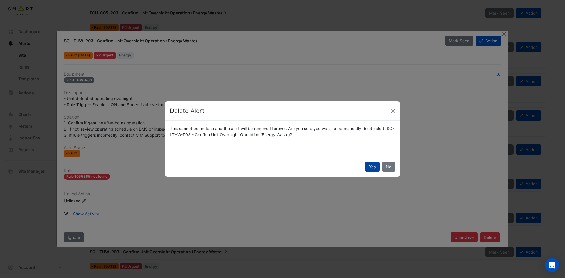
click at [374, 169] on button "Yes" at bounding box center [372, 166] width 14 height 10
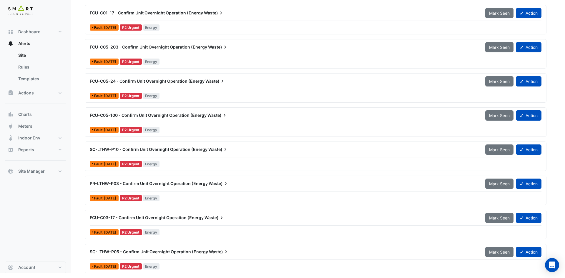
scroll to position [923, 0]
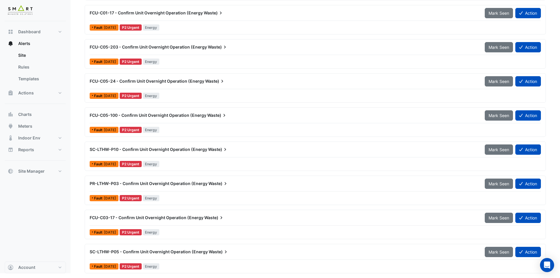
click at [474, 266] on div "Fault 1 day ago P2 Urgent Energy" at bounding box center [315, 266] width 453 height 9
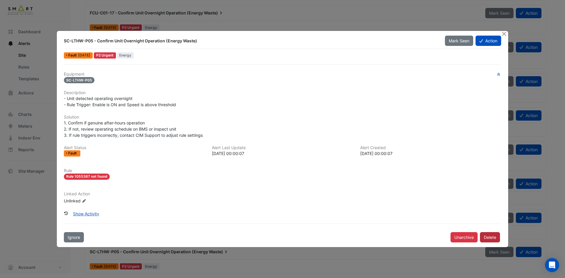
click at [484, 237] on button "Delete" at bounding box center [490, 237] width 20 height 10
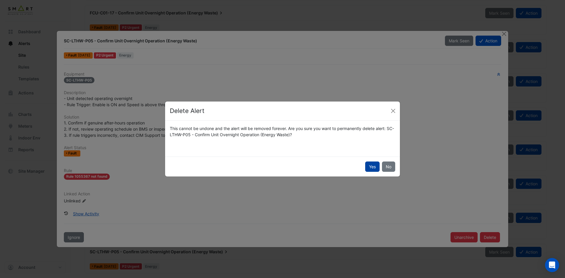
click at [369, 169] on button "Yes" at bounding box center [372, 166] width 14 height 10
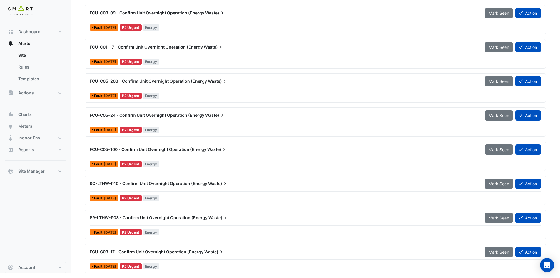
click at [457, 271] on div "FCU-C03-17 - Confirm Unit Overnight Operation (Energy Waste) Mark Seen Action F…" at bounding box center [315, 258] width 461 height 29
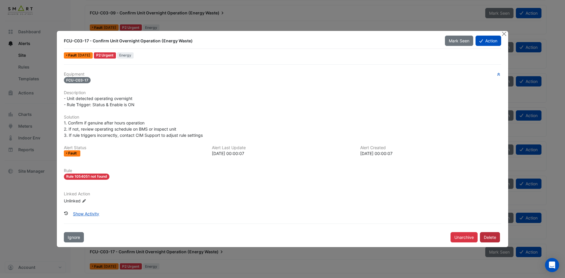
click at [484, 236] on button "Delete" at bounding box center [490, 237] width 20 height 10
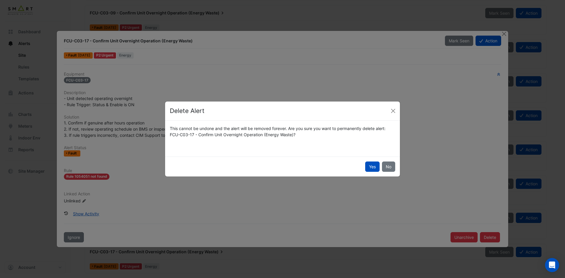
click at [364, 164] on div "Yes No" at bounding box center [282, 166] width 235 height 20
click at [367, 165] on button "Yes" at bounding box center [372, 166] width 14 height 10
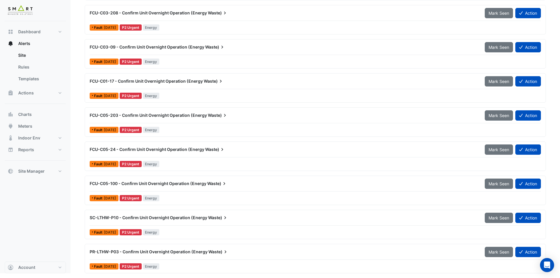
click at [459, 273] on div "PR-LTHW-P03 - Confirm Unit Overnight Operation (Energy Waste) Mark Seen Action …" at bounding box center [315, 258] width 461 height 29
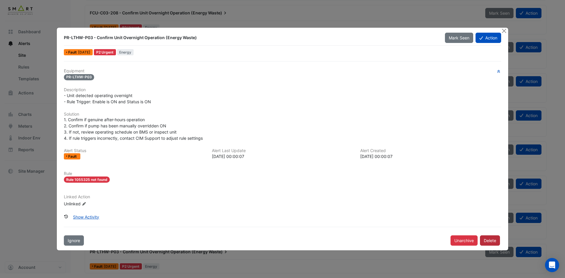
click at [489, 238] on button "Delete" at bounding box center [490, 240] width 20 height 10
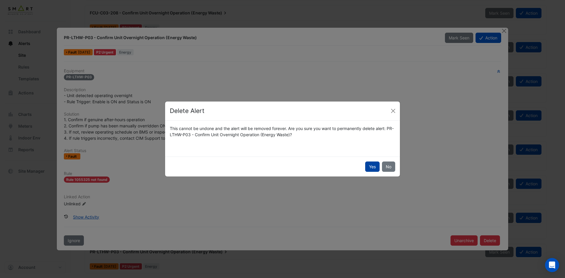
click at [370, 166] on button "Yes" at bounding box center [372, 166] width 14 height 10
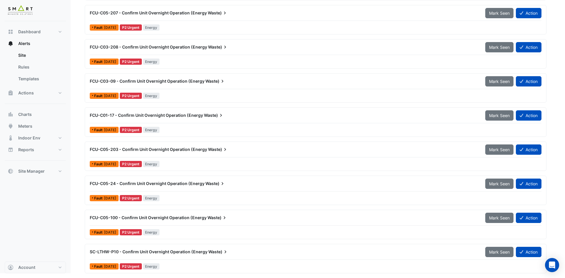
scroll to position [820, 0]
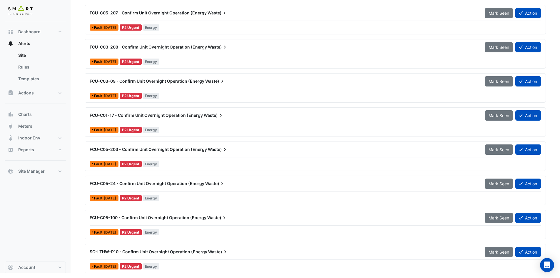
click at [465, 264] on div "Fault 1 day ago P2 Urgent Energy" at bounding box center [315, 266] width 453 height 9
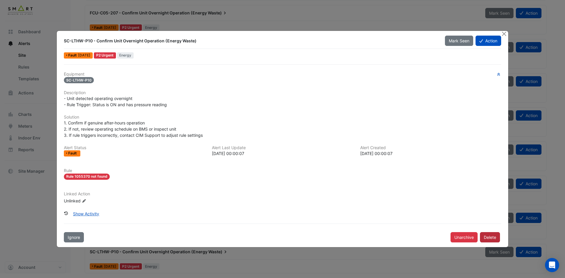
click at [490, 239] on button "Delete" at bounding box center [490, 237] width 20 height 10
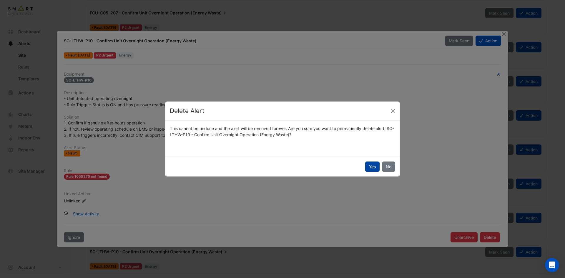
click at [372, 166] on button "Yes" at bounding box center [372, 166] width 14 height 10
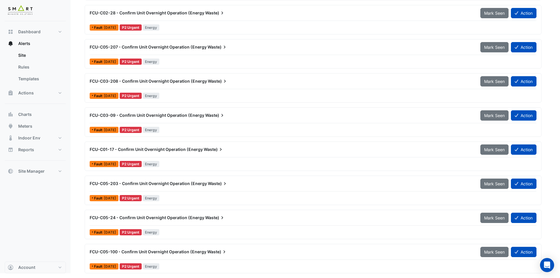
click at [468, 265] on div "Fault 1 day ago P2 Urgent Energy" at bounding box center [313, 266] width 448 height 9
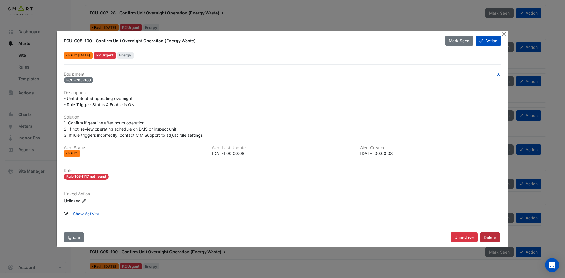
click at [485, 238] on button "Delete" at bounding box center [490, 237] width 20 height 10
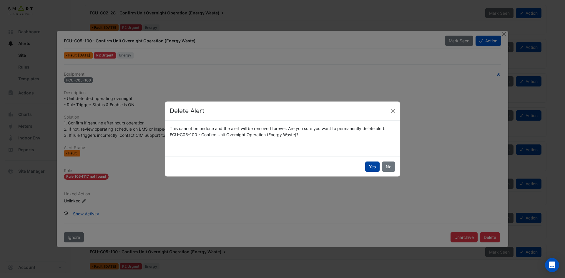
click at [369, 165] on button "Yes" at bounding box center [372, 166] width 14 height 10
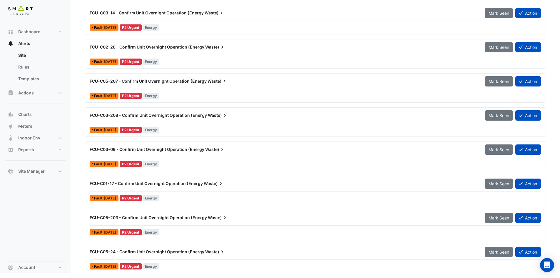
click at [482, 265] on div "Fault 1 day ago P2 Urgent Energy" at bounding box center [315, 266] width 453 height 9
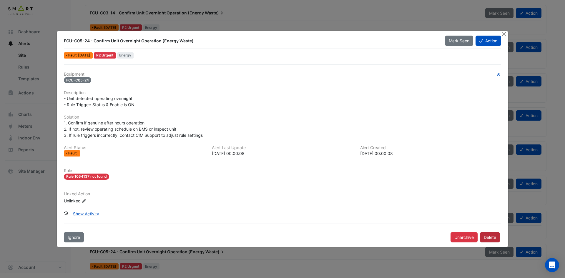
click at [489, 234] on button "Delete" at bounding box center [490, 237] width 20 height 10
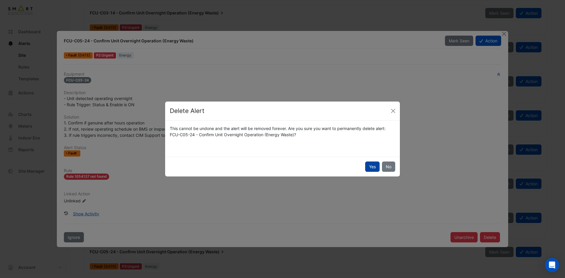
click at [368, 164] on button "Yes" at bounding box center [372, 166] width 14 height 10
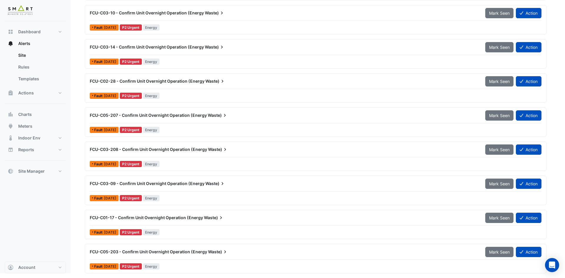
scroll to position [718, 0]
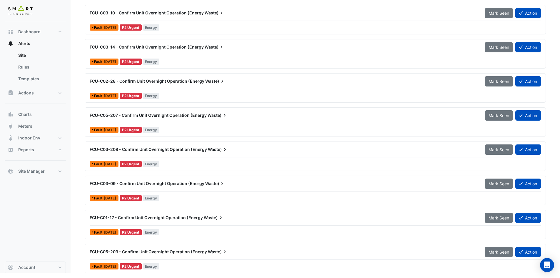
click at [462, 272] on div "FCU-C05-203 - Confirm Unit Overnight Operation (Energy Waste) Mark Seen Action …" at bounding box center [315, 258] width 461 height 29
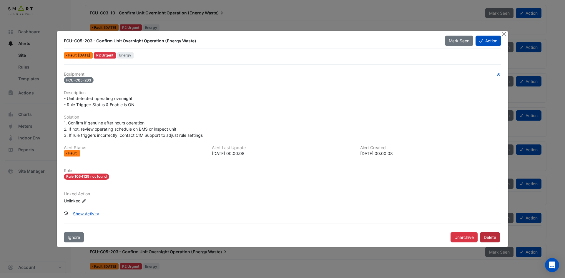
click at [488, 234] on button "Delete" at bounding box center [490, 237] width 20 height 10
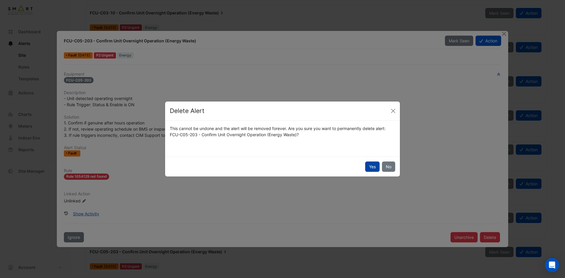
click at [373, 165] on button "Yes" at bounding box center [372, 166] width 14 height 10
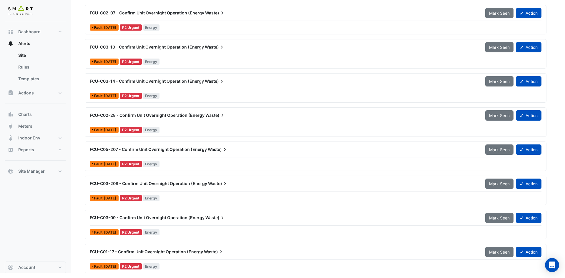
scroll to position [684, 0]
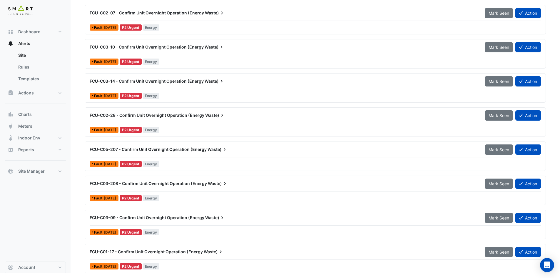
click at [479, 267] on div "Fault 1 day ago P2 Urgent Energy" at bounding box center [315, 266] width 453 height 9
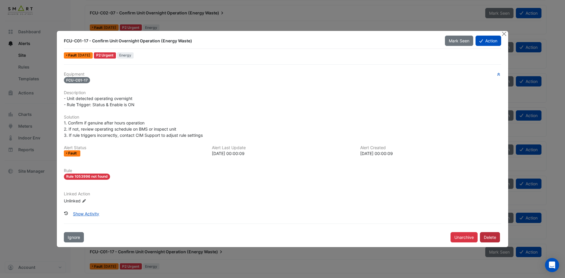
click at [492, 234] on button "Delete" at bounding box center [490, 237] width 20 height 10
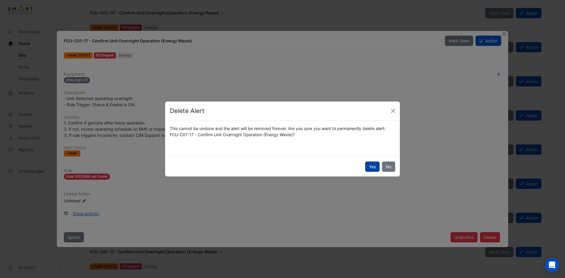
click at [374, 168] on button "Yes" at bounding box center [372, 166] width 14 height 10
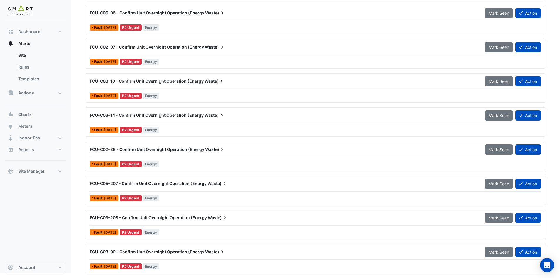
click at [462, 266] on div "Fault 1 day ago P2 Urgent Energy" at bounding box center [315, 266] width 453 height 9
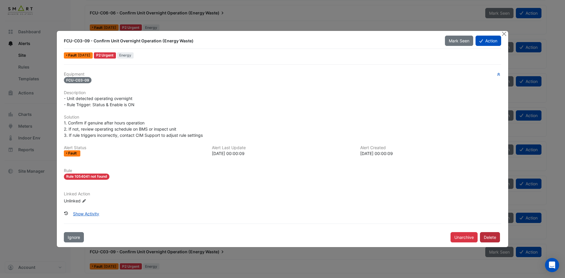
click at [485, 237] on button "Delete" at bounding box center [490, 237] width 20 height 10
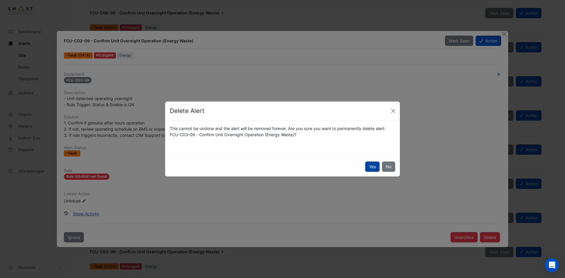
click at [372, 168] on button "Yes" at bounding box center [372, 166] width 14 height 10
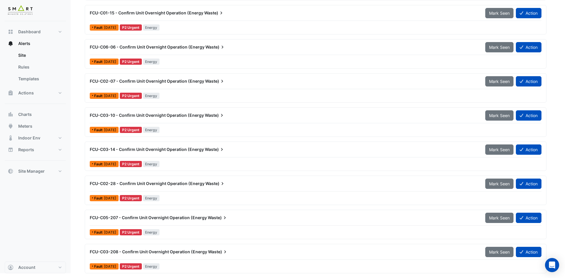
scroll to position [616, 0]
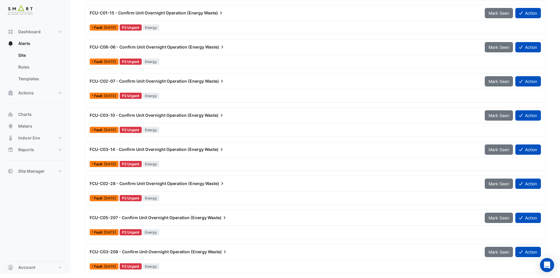
click at [473, 270] on div "Fault 1 day ago P2 Urgent Energy" at bounding box center [315, 266] width 453 height 9
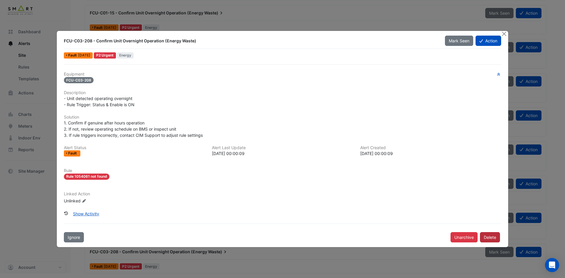
click at [487, 234] on button "Delete" at bounding box center [490, 237] width 20 height 10
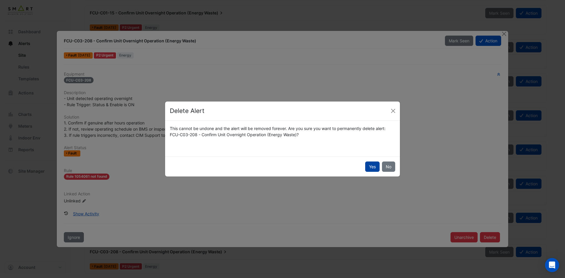
click at [373, 167] on button "Yes" at bounding box center [372, 166] width 14 height 10
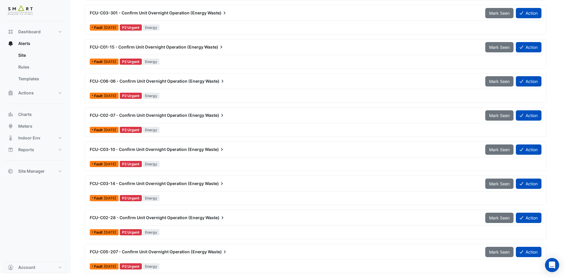
scroll to position [581, 0]
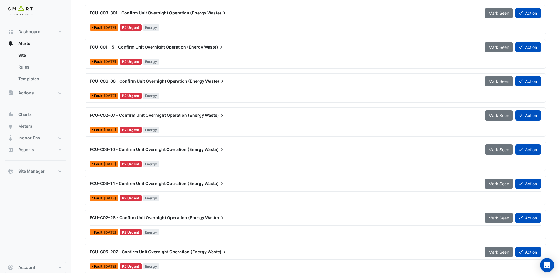
click at [481, 263] on div "Fault 1 day ago P2 Urgent Energy" at bounding box center [315, 266] width 453 height 9
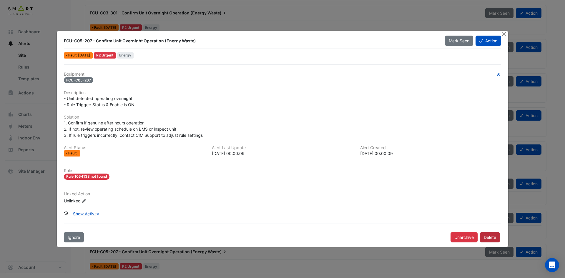
click at [490, 241] on button "Delete" at bounding box center [490, 237] width 20 height 10
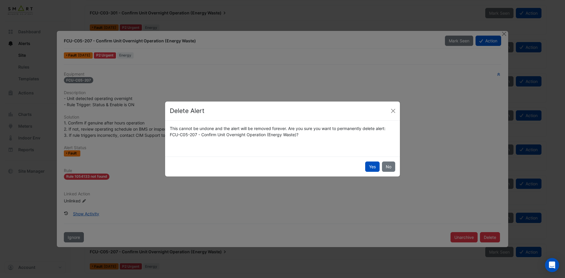
click at [380, 169] on div "Yes No" at bounding box center [282, 166] width 235 height 20
click at [376, 166] on button "Yes" at bounding box center [372, 166] width 14 height 10
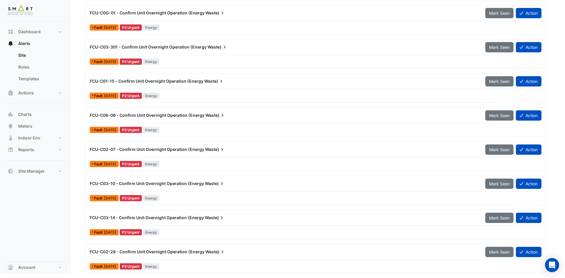
scroll to position [547, 0]
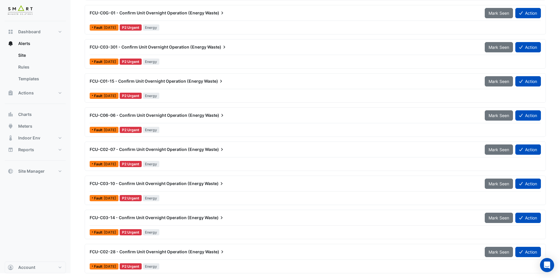
click at [474, 264] on div "Fault 1 day ago P2 Urgent Energy" at bounding box center [315, 266] width 453 height 9
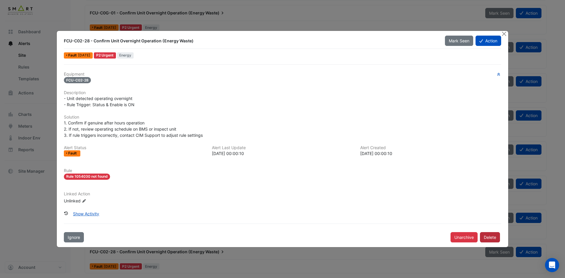
click at [487, 236] on button "Delete" at bounding box center [490, 237] width 20 height 10
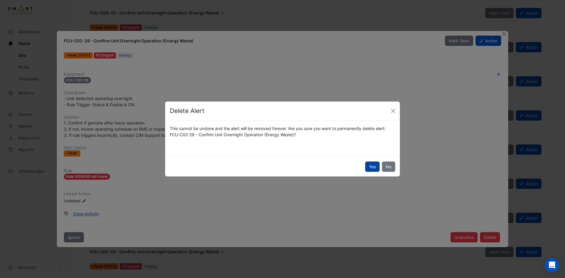
click at [372, 165] on button "Yes" at bounding box center [372, 166] width 14 height 10
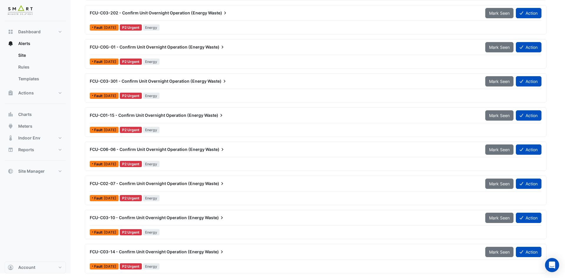
scroll to position [513, 0]
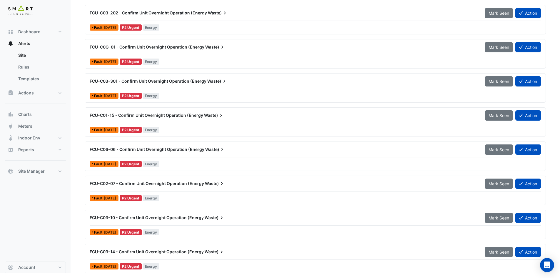
click at [461, 268] on div "Fault 1 day ago P2 Urgent Energy" at bounding box center [315, 266] width 453 height 9
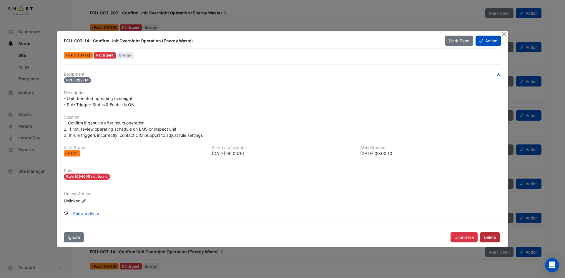
click at [485, 237] on button "Delete" at bounding box center [490, 237] width 20 height 10
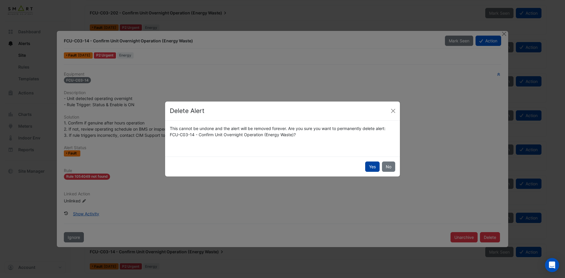
click at [372, 165] on button "Yes" at bounding box center [372, 166] width 14 height 10
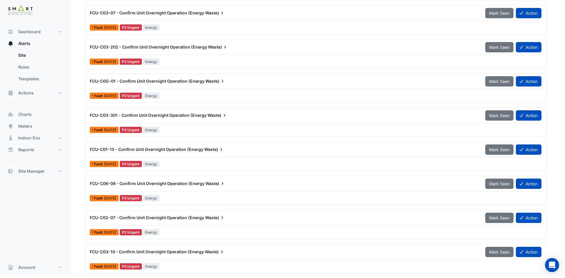
scroll to position [479, 0]
click at [480, 267] on div "Fault 1 day ago P2 Urgent Energy" at bounding box center [315, 266] width 453 height 9
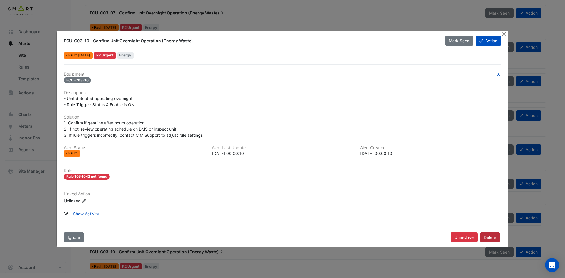
click at [488, 236] on button "Delete" at bounding box center [490, 237] width 20 height 10
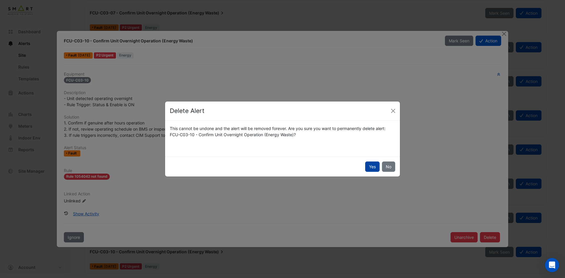
click at [371, 166] on button "Yes" at bounding box center [372, 166] width 14 height 10
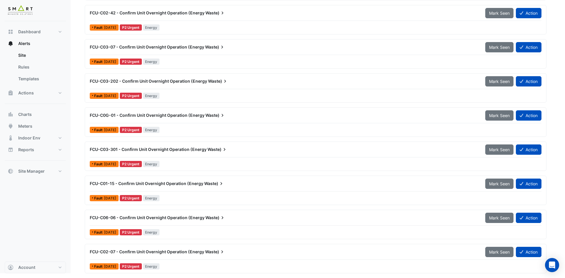
scroll to position [445, 0]
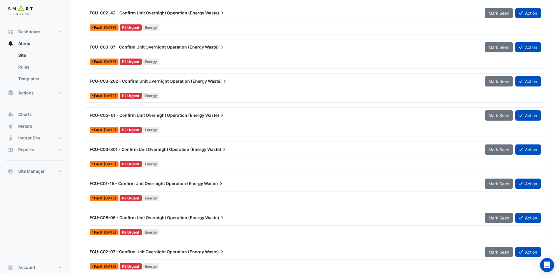
click at [475, 268] on div "Fault 1 day ago P2 Urgent Energy" at bounding box center [315, 266] width 453 height 9
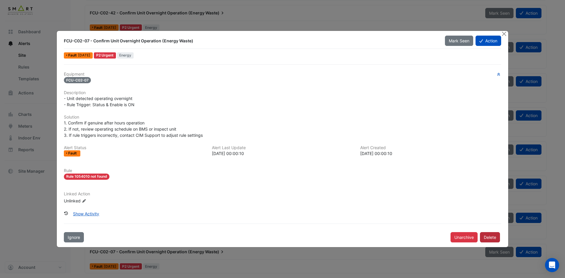
click at [489, 236] on button "Delete" at bounding box center [490, 237] width 20 height 10
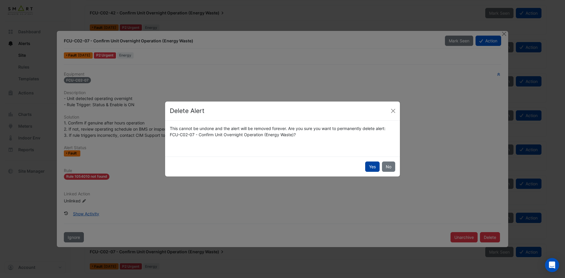
click at [373, 166] on button "Yes" at bounding box center [372, 166] width 14 height 10
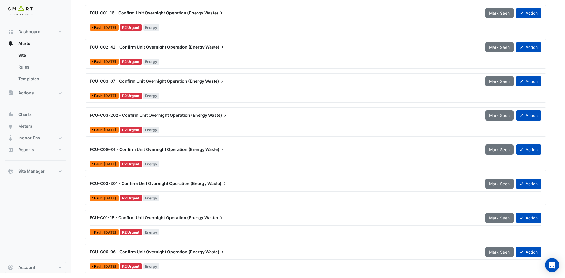
scroll to position [411, 0]
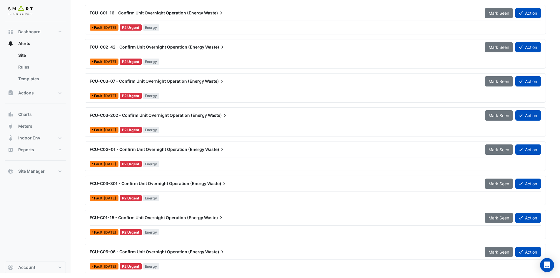
click at [478, 267] on div "Fault 1 day ago P2 Urgent Energy" at bounding box center [315, 266] width 453 height 9
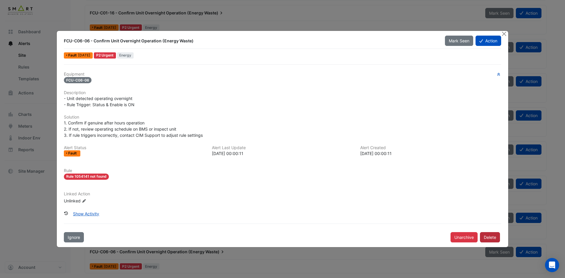
click at [489, 235] on button "Delete" at bounding box center [490, 237] width 20 height 10
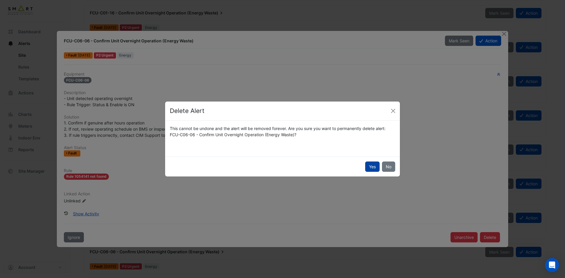
click at [370, 165] on button "Yes" at bounding box center [372, 166] width 14 height 10
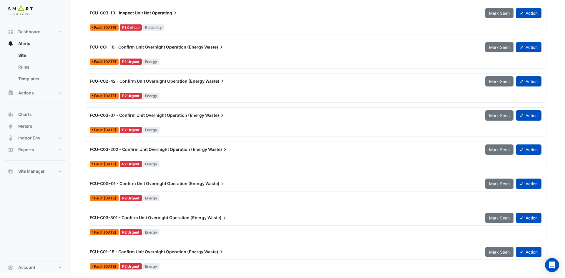
scroll to position [377, 0]
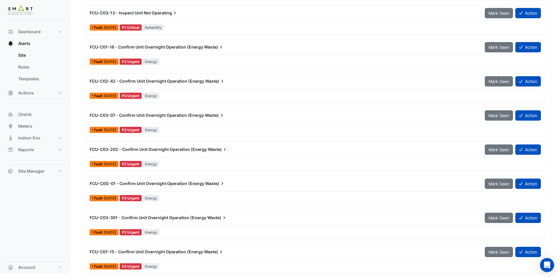
click at [456, 267] on div "Fault 1 day ago P2 Urgent Energy" at bounding box center [315, 266] width 453 height 9
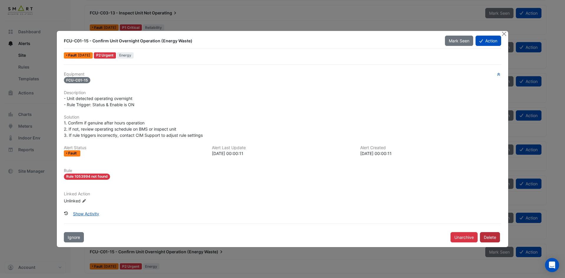
click at [489, 236] on button "Delete" at bounding box center [490, 237] width 20 height 10
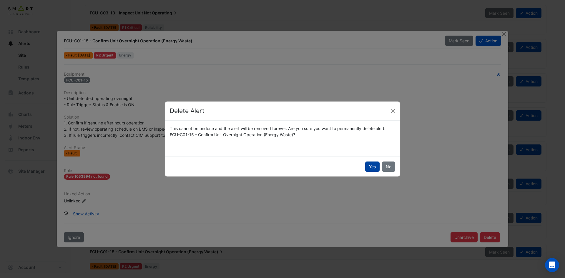
click at [370, 166] on button "Yes" at bounding box center [372, 166] width 14 height 10
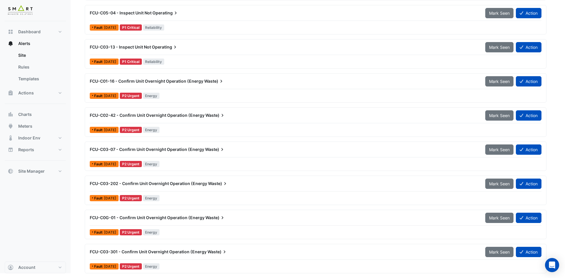
scroll to position [343, 0]
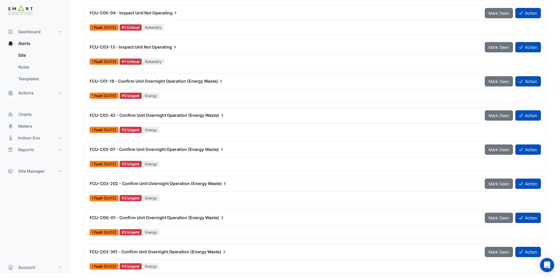
click at [453, 269] on div "Fault 1 day ago P2 Urgent Energy" at bounding box center [315, 266] width 453 height 9
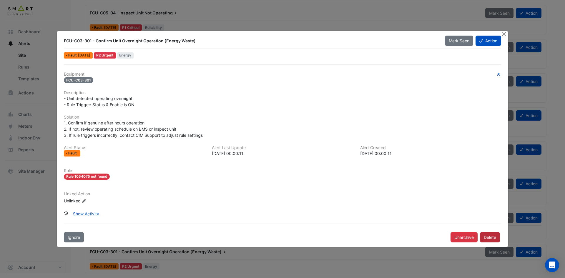
click at [487, 234] on button "Delete" at bounding box center [490, 237] width 20 height 10
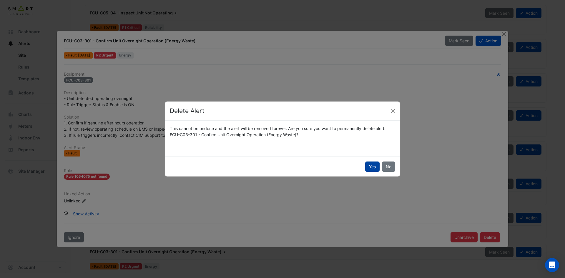
click at [373, 165] on button "Yes" at bounding box center [372, 166] width 14 height 10
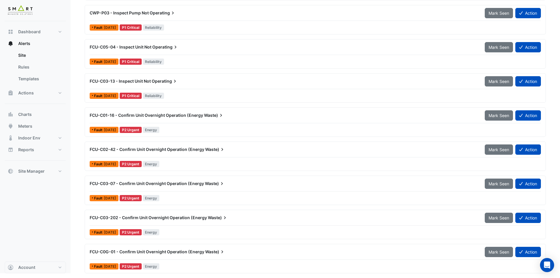
click at [456, 266] on div "Fault 1 day ago P2 Urgent Energy" at bounding box center [315, 266] width 453 height 9
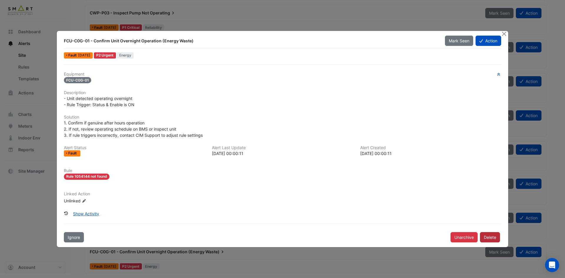
click at [486, 239] on button "Delete" at bounding box center [490, 237] width 20 height 10
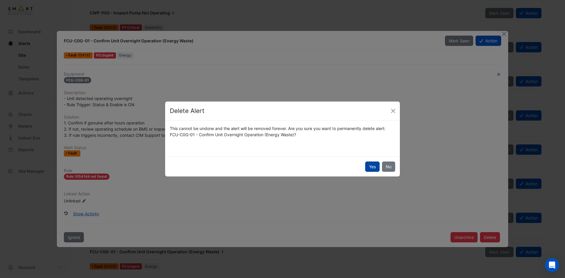
click at [371, 164] on button "Yes" at bounding box center [372, 166] width 14 height 10
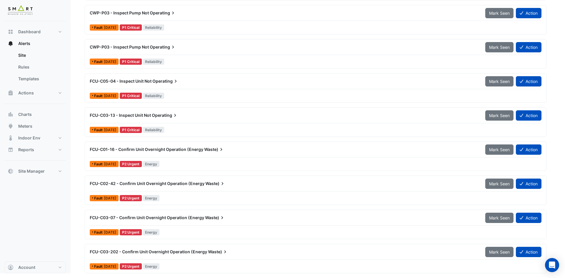
scroll to position [274, 0]
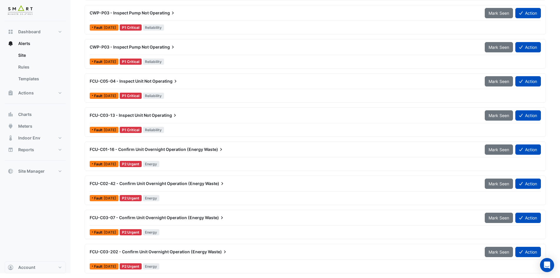
click at [402, 272] on div "FCU-C03-202 - Confirm Unit Overnight Operation (Energy Waste) Mark Seen Action …" at bounding box center [315, 258] width 461 height 29
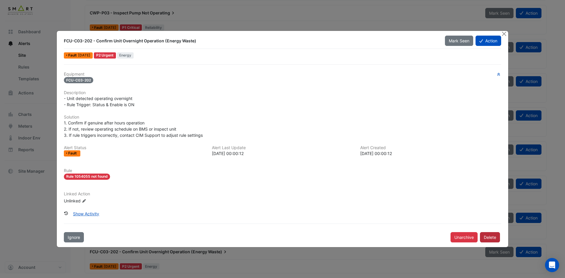
click at [492, 236] on button "Delete" at bounding box center [490, 237] width 20 height 10
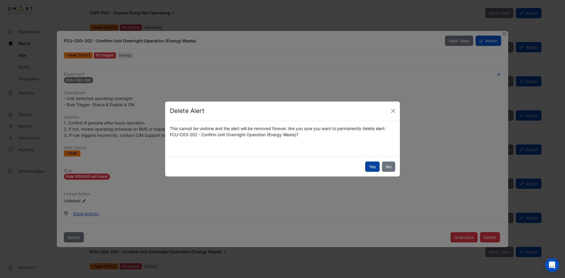
click at [372, 166] on button "Yes" at bounding box center [372, 166] width 14 height 10
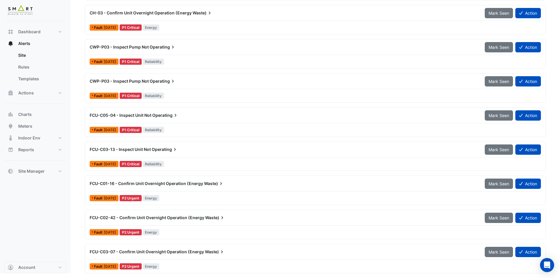
click at [429, 268] on div "Fault 1 day ago P2 Urgent Energy" at bounding box center [315, 266] width 453 height 9
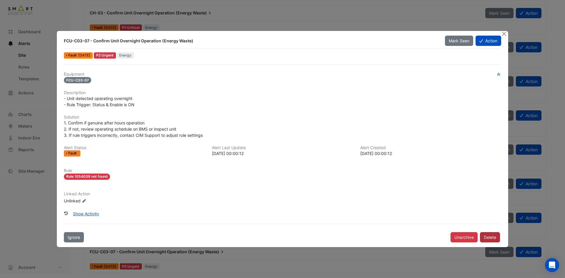
click at [489, 239] on button "Delete" at bounding box center [490, 237] width 20 height 10
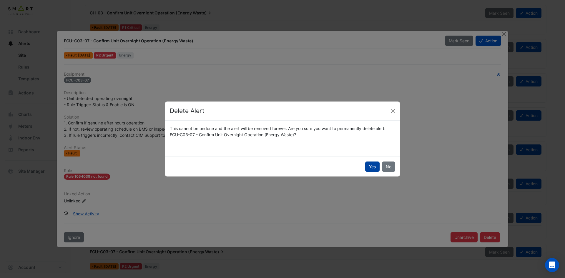
click at [370, 164] on button "Yes" at bounding box center [372, 166] width 14 height 10
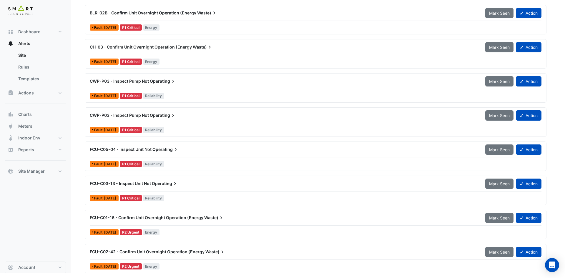
scroll to position [206, 0]
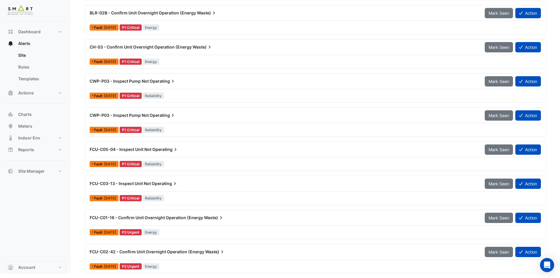
click at [421, 266] on div "Fault 1 day ago P2 Urgent Energy" at bounding box center [315, 266] width 453 height 9
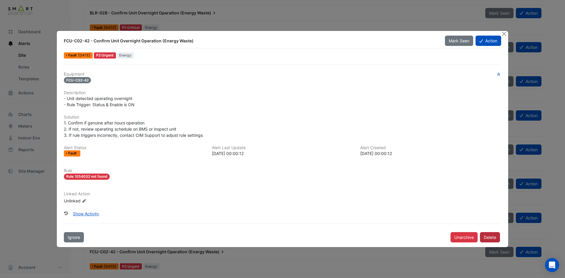
click at [493, 235] on button "Delete" at bounding box center [490, 237] width 20 height 10
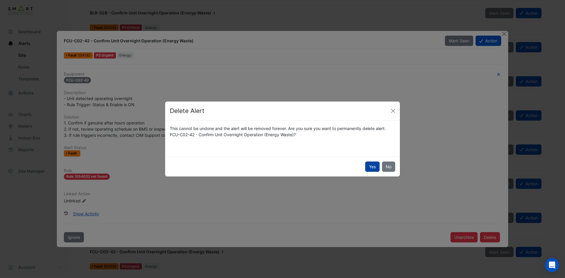
click at [368, 166] on button "Yes" at bounding box center [372, 166] width 14 height 10
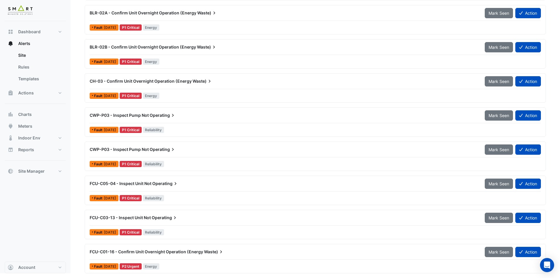
click at [431, 266] on div "Fault 1 day ago P2 Urgent Energy" at bounding box center [315, 266] width 453 height 9
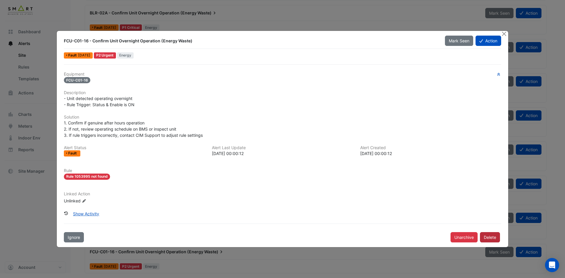
click at [486, 234] on button "Delete" at bounding box center [490, 237] width 20 height 10
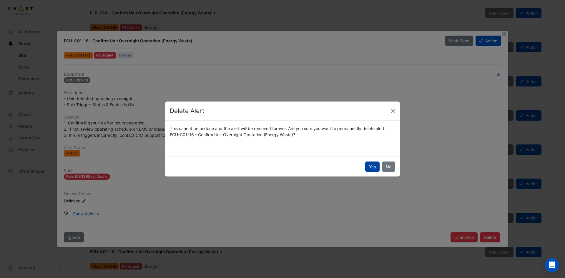
click at [374, 162] on button "Yes" at bounding box center [372, 166] width 14 height 10
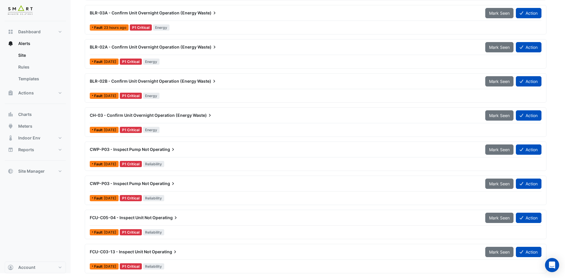
scroll to position [138, 0]
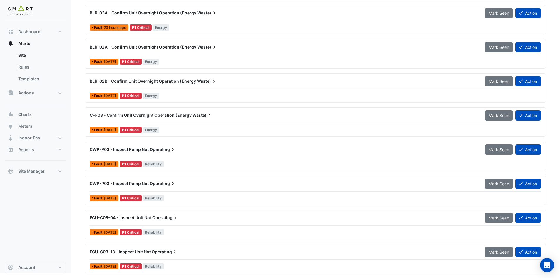
click at [453, 268] on div "Fault 1 day ago P1 Critical Reliability" at bounding box center [315, 266] width 453 height 9
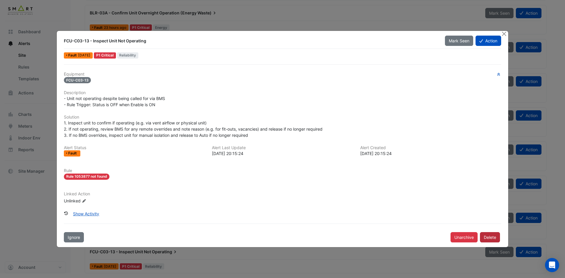
click at [490, 234] on button "Delete" at bounding box center [490, 237] width 20 height 10
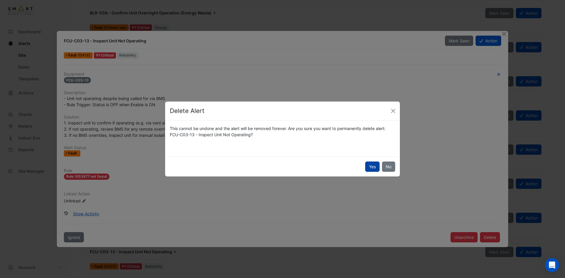
click at [372, 168] on button "Yes" at bounding box center [372, 166] width 14 height 10
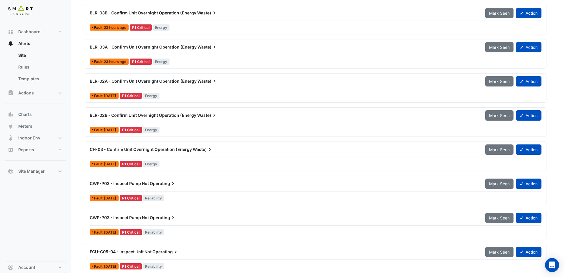
click at [422, 264] on div "Fault 1 day ago P1 Critical Reliability" at bounding box center [315, 266] width 453 height 9
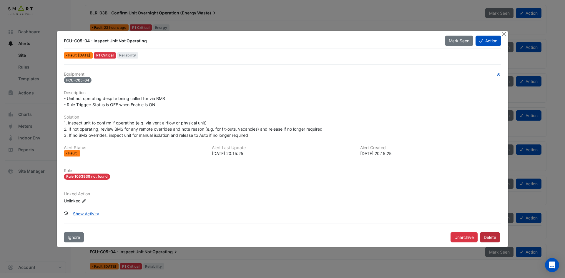
click at [491, 237] on button "Delete" at bounding box center [490, 237] width 20 height 10
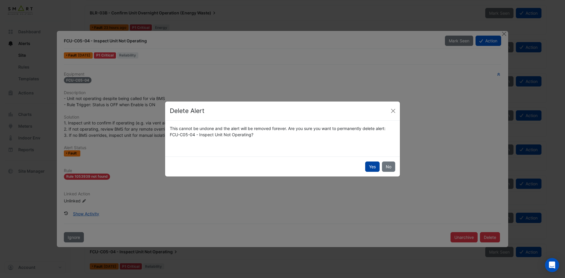
click at [372, 166] on button "Yes" at bounding box center [372, 166] width 14 height 10
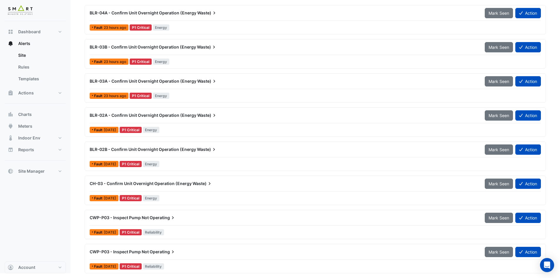
click at [417, 270] on div "Fault 1 day ago P1 Critical Reliability" at bounding box center [315, 266] width 453 height 9
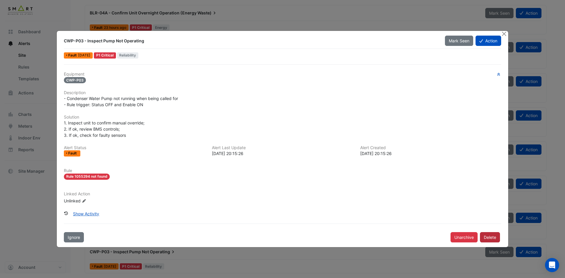
click at [491, 238] on button "Delete" at bounding box center [490, 237] width 20 height 10
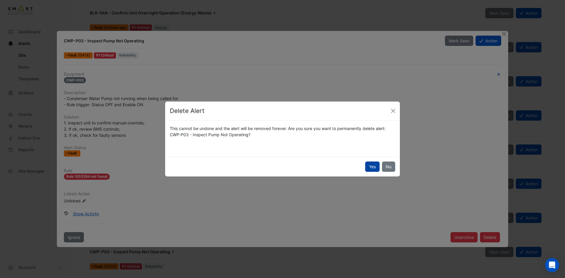
click at [367, 166] on button "Yes" at bounding box center [372, 166] width 14 height 10
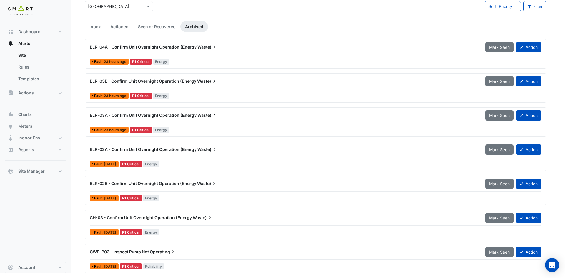
click at [394, 265] on div "Fault 1 day ago P1 Critical Reliability" at bounding box center [315, 266] width 453 height 9
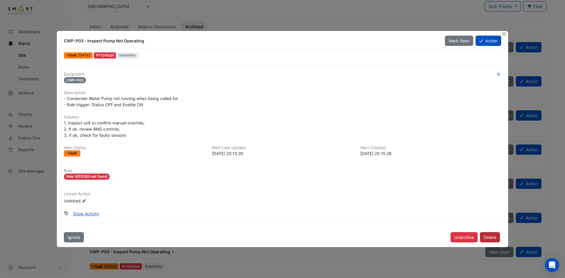
click at [494, 234] on button "Delete" at bounding box center [490, 237] width 20 height 10
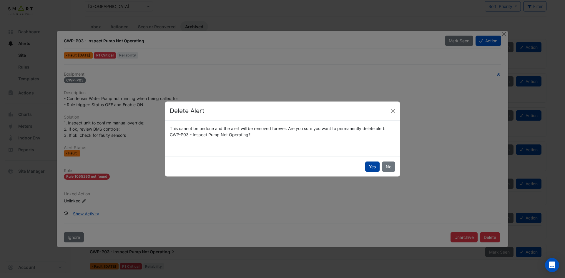
click at [368, 169] on button "Yes" at bounding box center [372, 166] width 14 height 10
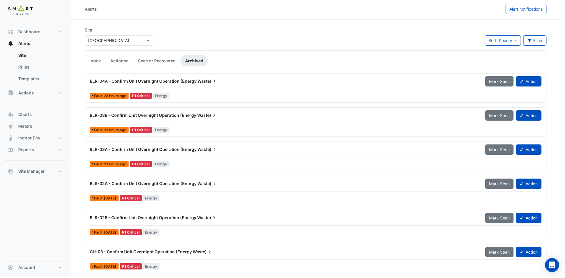
scroll to position [1, 0]
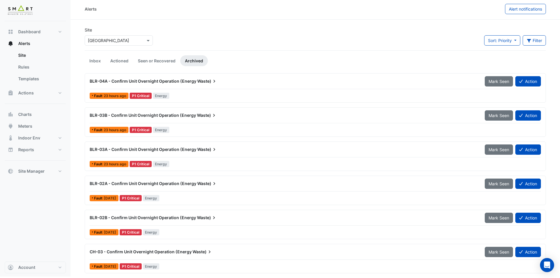
click at [431, 268] on div "Fault 1 day ago P1 Critical Energy" at bounding box center [315, 266] width 453 height 9
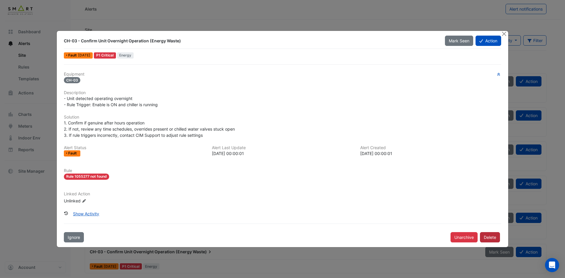
click at [486, 233] on button "Delete" at bounding box center [490, 237] width 20 height 10
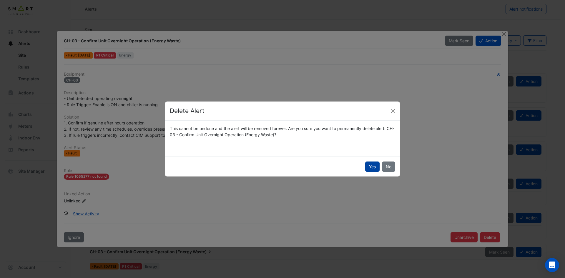
click at [372, 168] on button "Yes" at bounding box center [372, 166] width 14 height 10
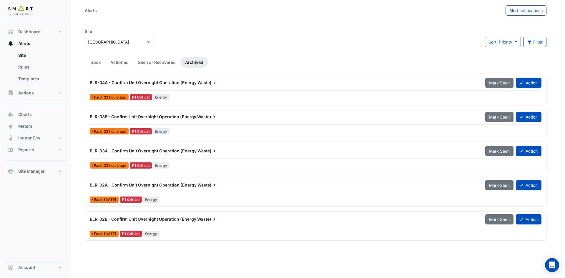
click at [409, 271] on div "Alerts Alert notifications Site × Marble Arch Place Sort: Priority Priority Upd…" at bounding box center [316, 139] width 490 height 278
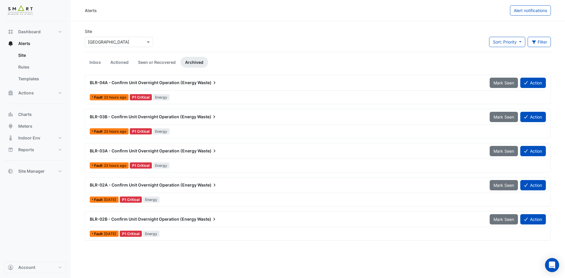
click at [422, 237] on div "Fault 1 day ago P1 Critical Energy" at bounding box center [317, 233] width 457 height 9
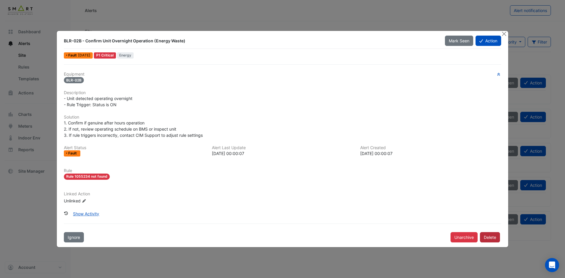
click at [484, 235] on button "Delete" at bounding box center [490, 237] width 20 height 10
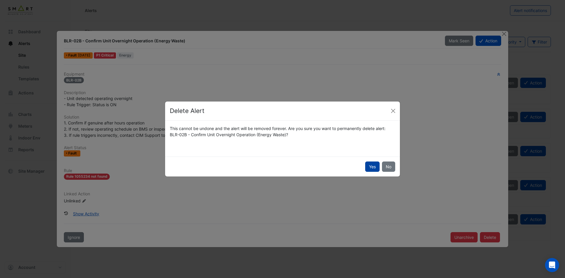
click at [368, 164] on button "Yes" at bounding box center [372, 166] width 14 height 10
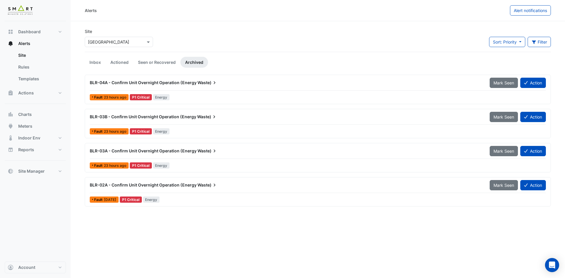
click at [401, 200] on div "Fault 1 day ago P1 Critical Energy" at bounding box center [317, 199] width 457 height 9
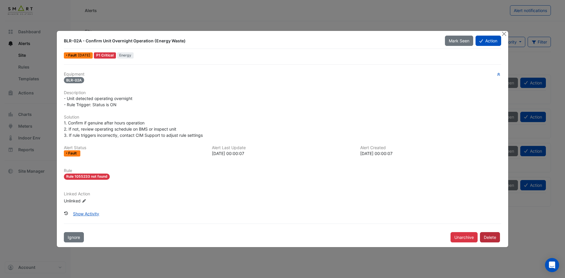
click at [486, 240] on button "Delete" at bounding box center [490, 237] width 20 height 10
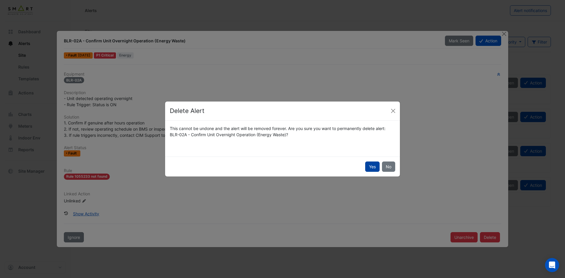
click at [368, 162] on button "Yes" at bounding box center [372, 166] width 14 height 10
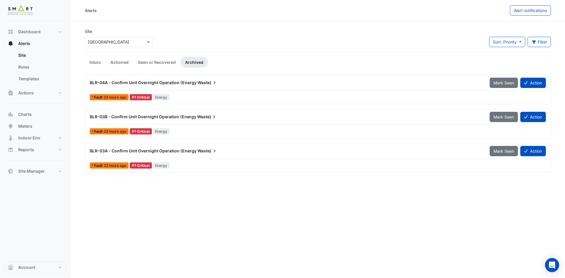
click at [370, 164] on div "Fault 23 hours ago P1 Critical Energy" at bounding box center [317, 165] width 457 height 9
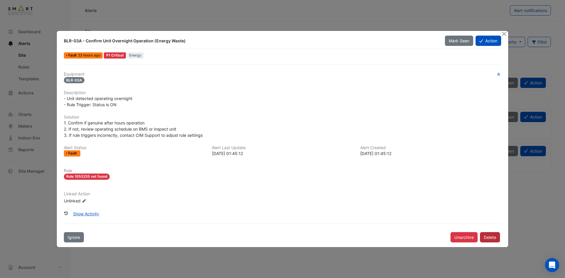
click at [480, 233] on button "Delete" at bounding box center [490, 237] width 20 height 10
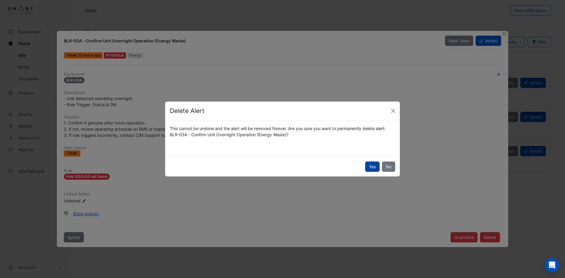
click at [368, 168] on button "Yes" at bounding box center [372, 166] width 14 height 10
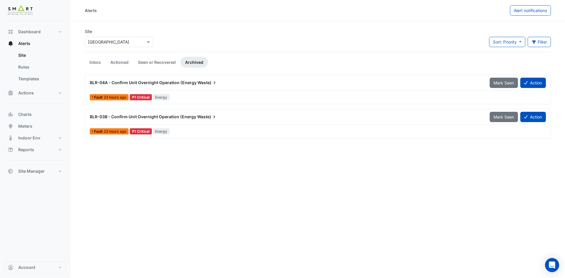
click at [411, 131] on div "Fault 23 hours ago P1 Critical Energy" at bounding box center [317, 131] width 457 height 9
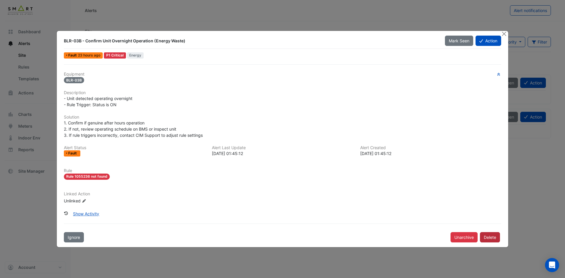
click at [485, 236] on button "Delete" at bounding box center [490, 237] width 20 height 10
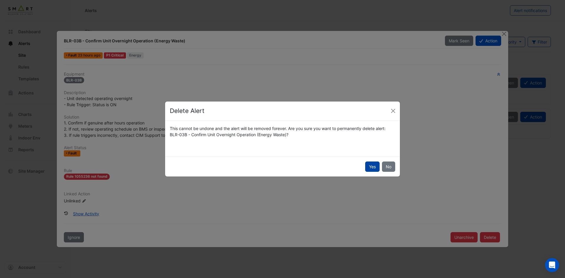
click at [366, 168] on button "Yes" at bounding box center [372, 166] width 14 height 10
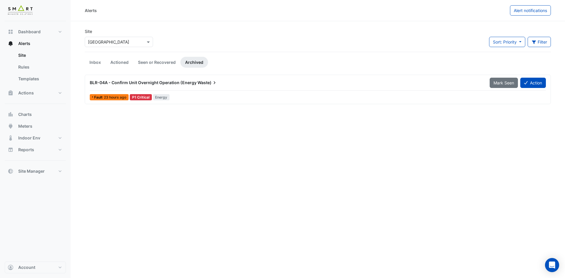
click at [446, 97] on div "Fault 23 hours ago P1 Critical Energy" at bounding box center [317, 97] width 457 height 9
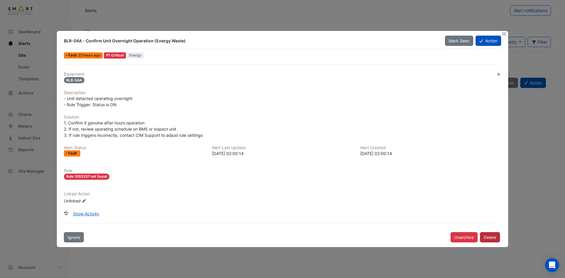
click at [490, 236] on button "Delete" at bounding box center [490, 237] width 20 height 10
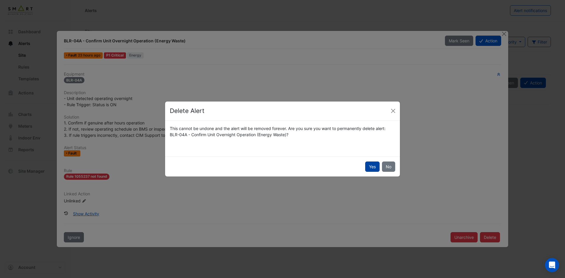
click at [374, 168] on button "Yes" at bounding box center [372, 166] width 14 height 10
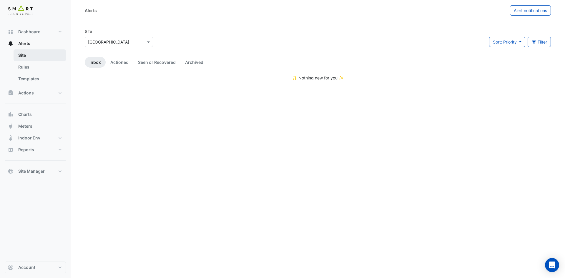
click at [24, 52] on link "Site" at bounding box center [40, 55] width 52 height 12
click at [34, 65] on link "Rules" at bounding box center [40, 67] width 52 height 12
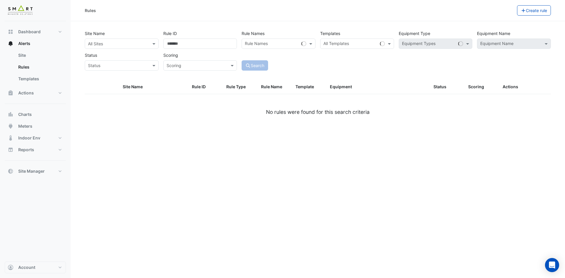
click at [132, 44] on input "text" at bounding box center [116, 44] width 56 height 6
type input "***"
click at [116, 55] on span "Marble Arch Place" at bounding box center [110, 56] width 41 height 5
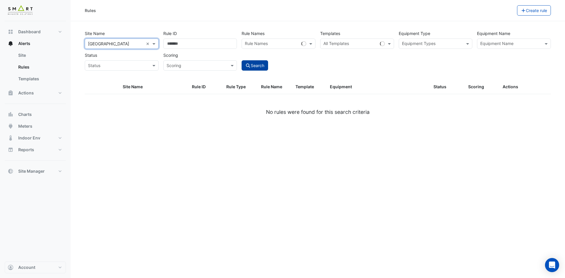
click at [252, 66] on button "Search" at bounding box center [254, 65] width 26 height 10
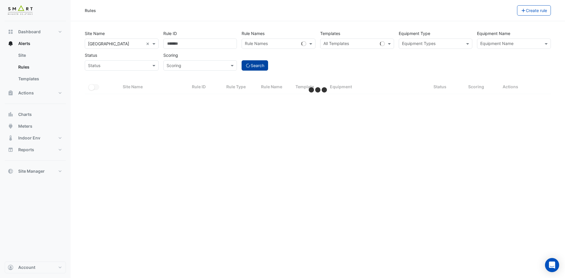
select select "***"
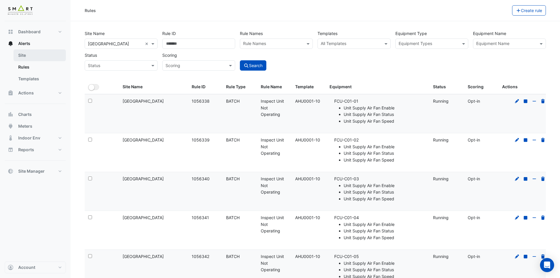
click at [31, 50] on link "Site" at bounding box center [40, 55] width 52 height 12
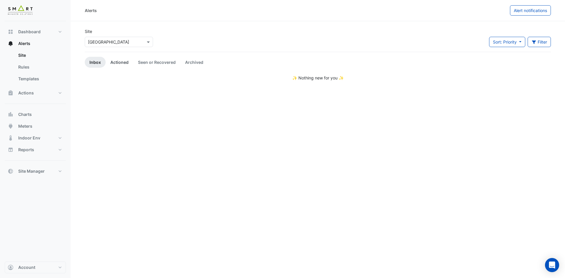
click at [116, 63] on link "Actioned" at bounding box center [120, 62] width 28 height 11
click at [144, 61] on link "Seen or Recovered" at bounding box center [156, 62] width 47 height 11
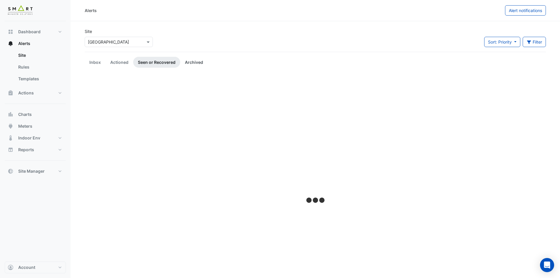
click at [200, 63] on link "Archived" at bounding box center [194, 62] width 28 height 11
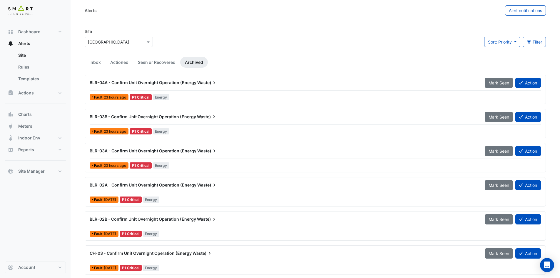
click at [151, 38] on div "× Marble Arch Place" at bounding box center [119, 42] width 68 height 10
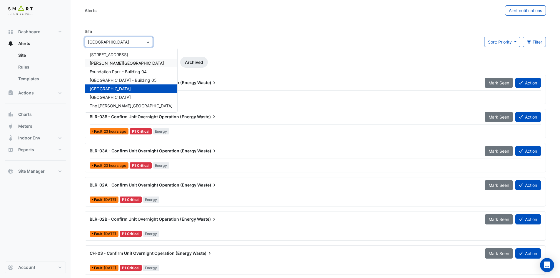
click at [116, 62] on span "Bidwell House" at bounding box center [127, 63] width 74 height 5
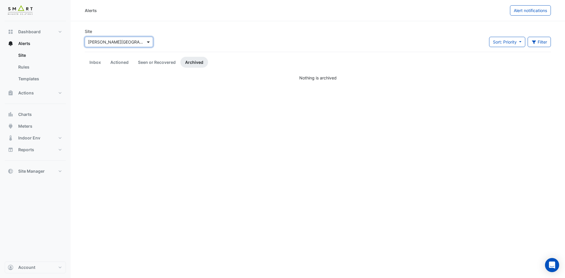
click at [148, 40] on span at bounding box center [148, 42] width 7 height 6
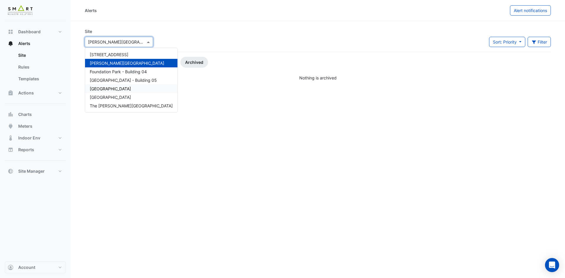
click at [102, 86] on span "Marble Arch Place" at bounding box center [110, 88] width 41 height 5
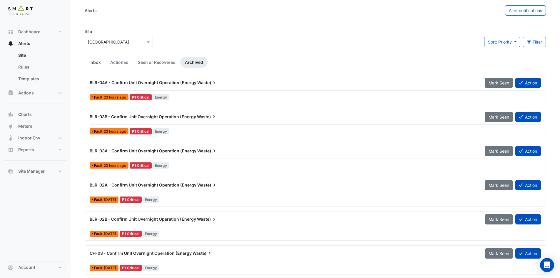
click at [96, 61] on link "Inbox" at bounding box center [95, 62] width 21 height 11
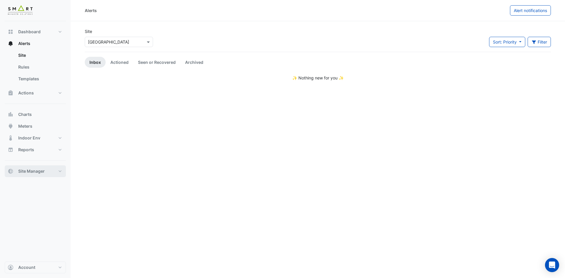
click at [51, 170] on button "Site Manager" at bounding box center [35, 171] width 61 height 12
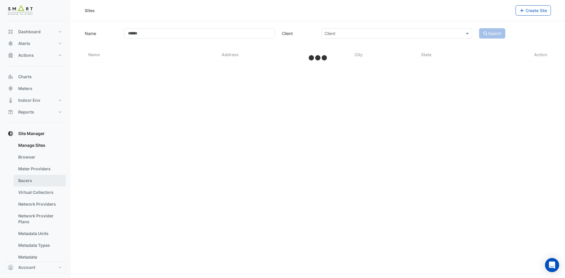
select select "***"
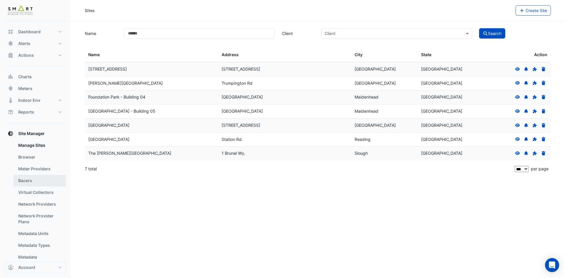
click at [42, 184] on link "Bacers" at bounding box center [40, 181] width 52 height 12
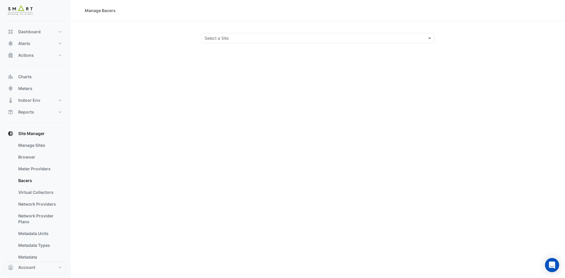
click at [275, 32] on section "Select a Site" at bounding box center [318, 32] width 494 height 22
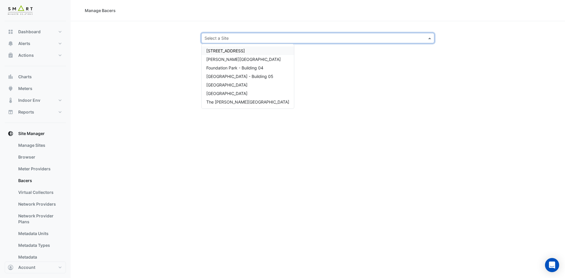
click at [260, 38] on input "text" at bounding box center [311, 38] width 215 height 6
click at [226, 87] on span "Marble Arch Place" at bounding box center [226, 84] width 41 height 5
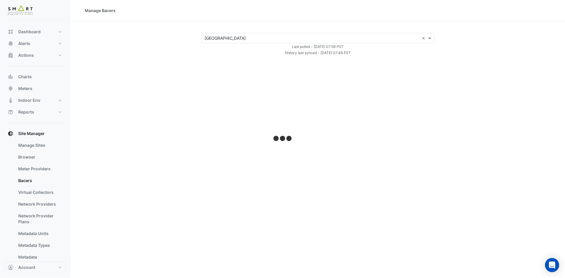
select select "***"
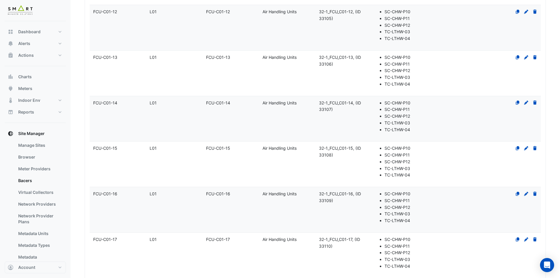
scroll to position [2851, 0]
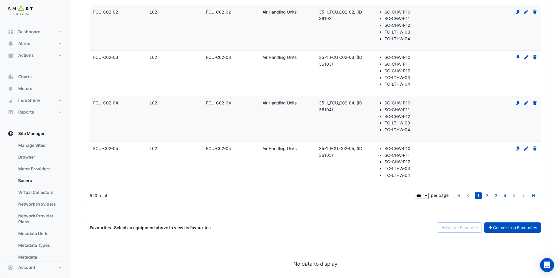
click at [514, 222] on link "Commission Favourites" at bounding box center [512, 227] width 57 height 10
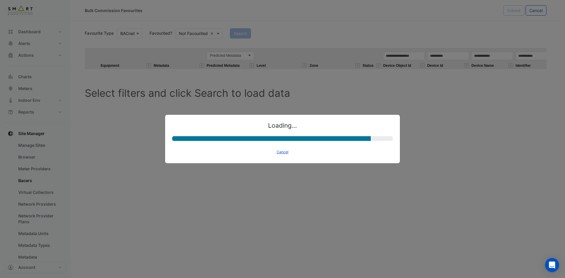
select select "********"
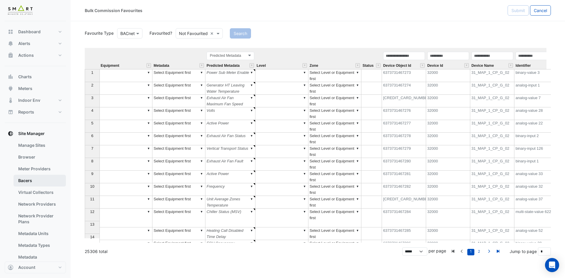
click at [48, 184] on link "Bacers" at bounding box center [40, 181] width 52 height 12
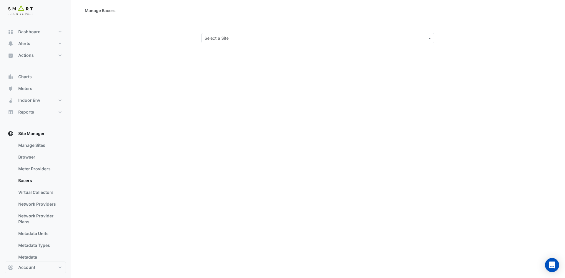
click at [274, 38] on input "text" at bounding box center [311, 38] width 215 height 6
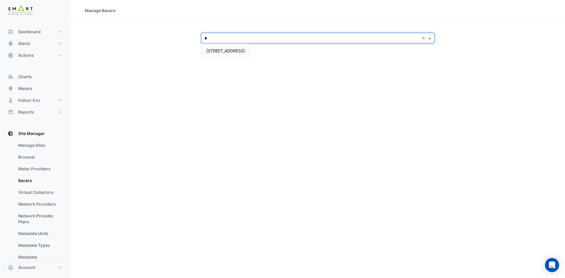
type input "**"
click at [243, 50] on span "12 Hammersmith Grove" at bounding box center [225, 50] width 39 height 5
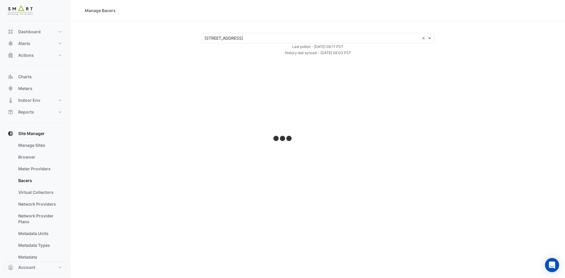
select select "***"
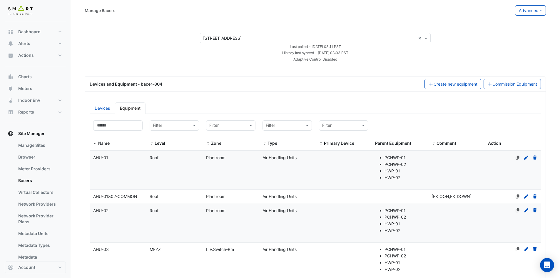
click at [112, 158] on div "AHU-01" at bounding box center [118, 157] width 56 height 7
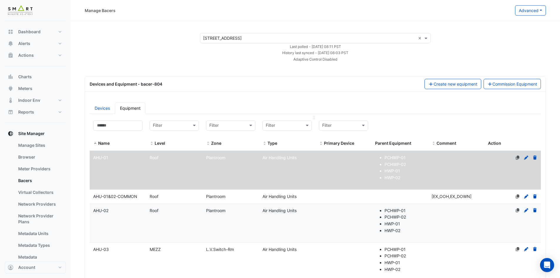
select select "***"
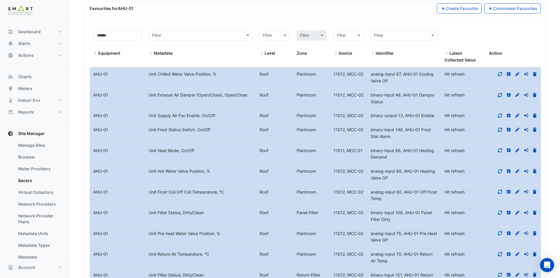
scroll to position [2415, 0]
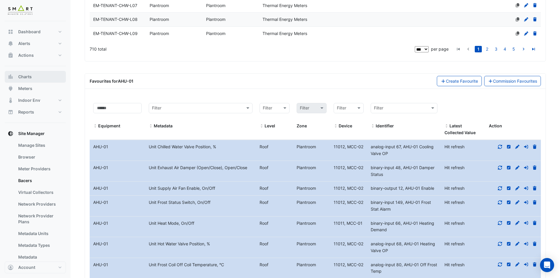
click at [39, 79] on button "Charts" at bounding box center [35, 77] width 61 height 12
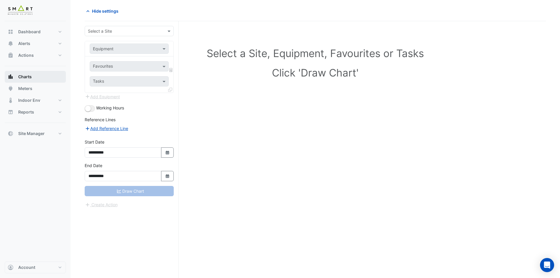
scroll to position [22, 0]
click at [130, 30] on input "text" at bounding box center [123, 31] width 71 height 6
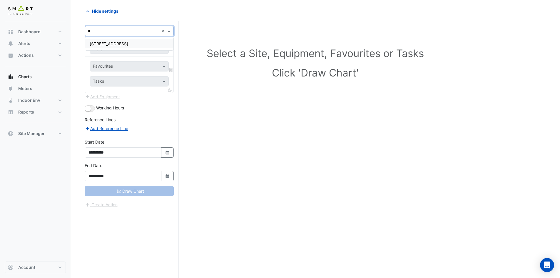
type input "**"
click at [123, 43] on span "12 Hammersmith Grove" at bounding box center [109, 43] width 39 height 5
click at [140, 51] on input "text" at bounding box center [123, 49] width 61 height 6
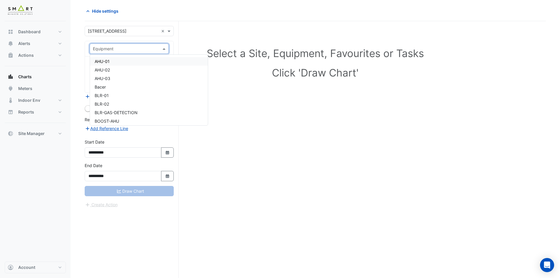
click at [125, 61] on div "AHU-01" at bounding box center [149, 61] width 118 height 9
click at [122, 66] on input "text" at bounding box center [126, 67] width 66 height 6
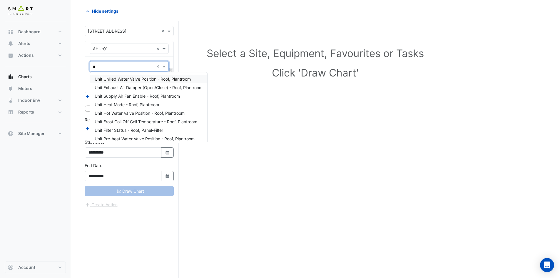
type input "**"
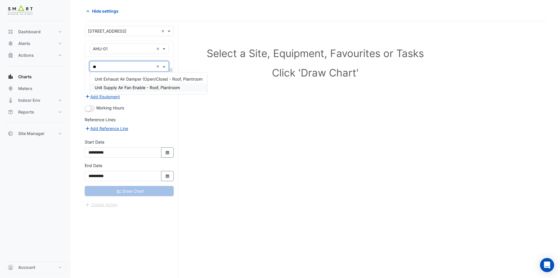
click at [130, 86] on span "Unit Supply Air Fan Enable - Roof, Plantroom" at bounding box center [137, 87] width 85 height 5
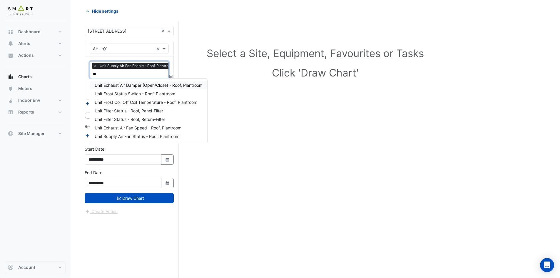
type input "***"
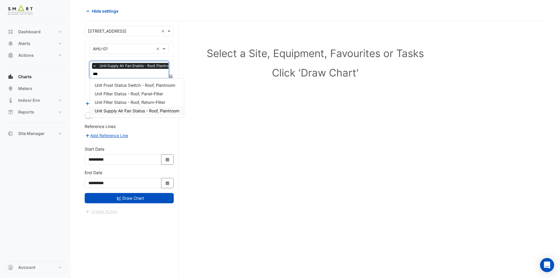
click at [163, 110] on span "Unit Supply Air Fan Status - Roof, Plantroom" at bounding box center [137, 110] width 85 height 5
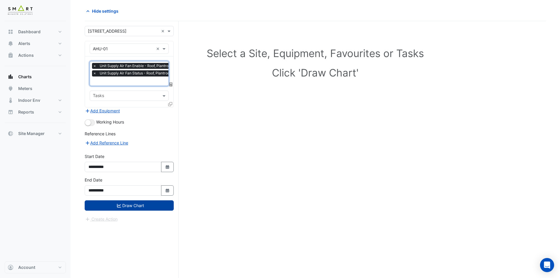
click at [155, 203] on button "Draw Chart" at bounding box center [129, 205] width 89 height 10
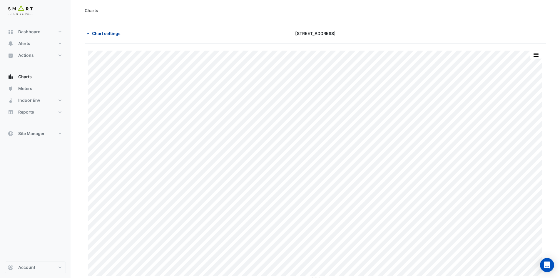
click at [87, 32] on icon "button" at bounding box center [88, 34] width 6 height 6
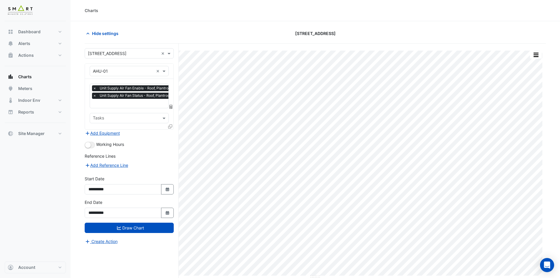
click at [171, 124] on icon at bounding box center [170, 126] width 4 height 4
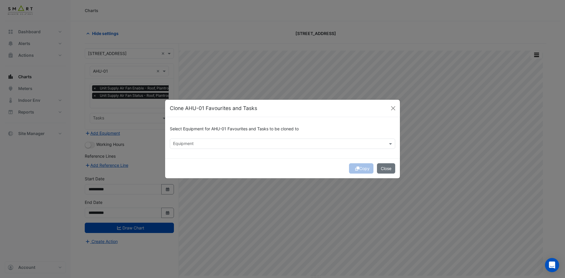
click at [238, 143] on input "text" at bounding box center [279, 144] width 212 height 6
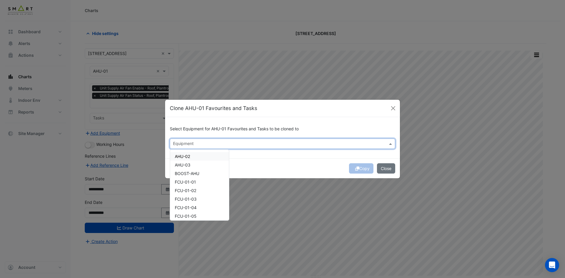
click at [206, 156] on div "AHU-02" at bounding box center [199, 156] width 59 height 9
click at [193, 165] on div "AHU-03" at bounding box center [199, 165] width 59 height 9
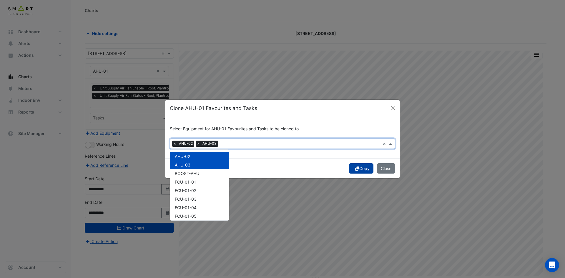
click at [355, 170] on icon "submit" at bounding box center [357, 168] width 4 height 4
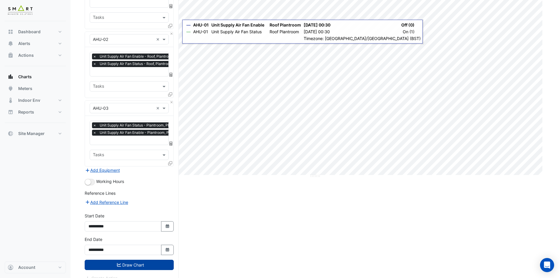
scroll to position [107, 0]
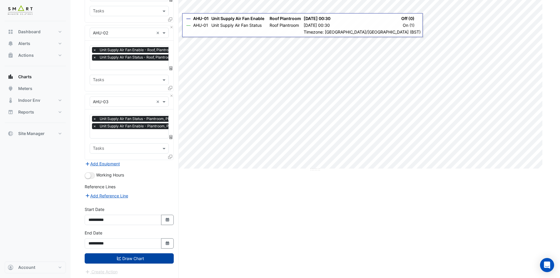
click at [138, 257] on button "Draw Chart" at bounding box center [129, 258] width 89 height 10
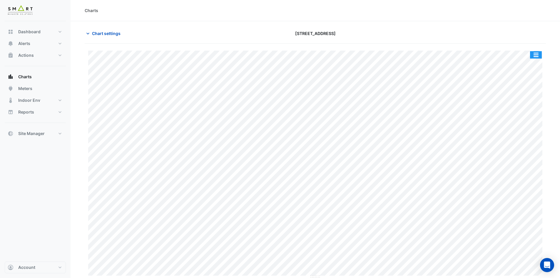
click at [536, 53] on button "button" at bounding box center [536, 54] width 12 height 7
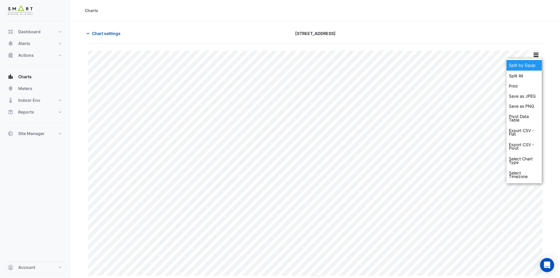
click at [524, 66] on div "Split by Equip" at bounding box center [524, 65] width 35 height 11
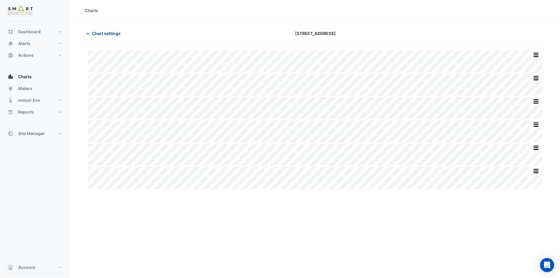
click at [88, 33] on icon "button" at bounding box center [88, 34] width 6 height 6
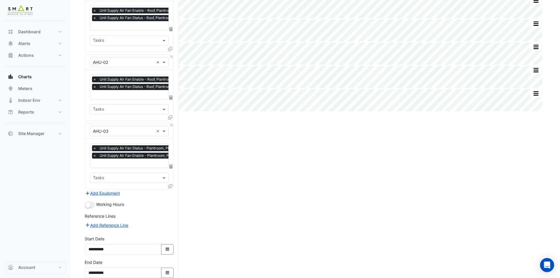
scroll to position [107, 0]
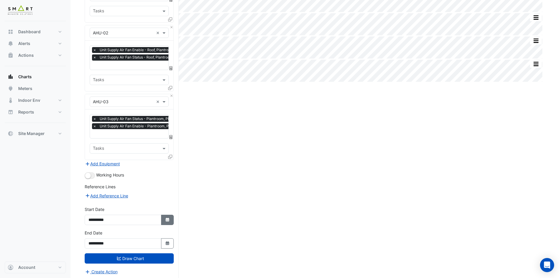
click at [170, 221] on button "Select Date" at bounding box center [167, 220] width 13 height 10
select select "**"
select select "****"
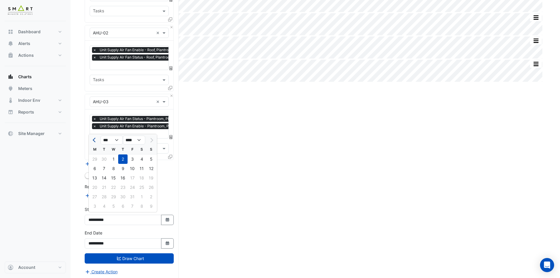
click at [94, 139] on span "Previous month" at bounding box center [95, 140] width 4 height 4
select select "*"
click at [120, 176] on div "18" at bounding box center [122, 177] width 9 height 9
type input "**********"
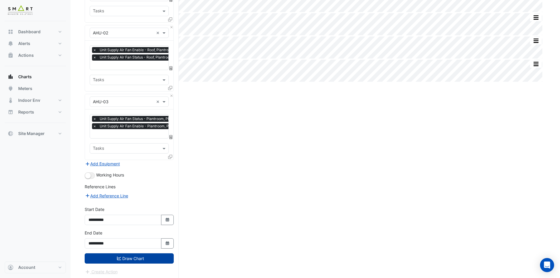
click at [130, 258] on button "Draw Chart" at bounding box center [129, 258] width 89 height 10
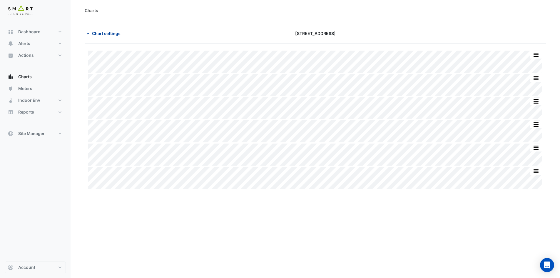
click at [88, 34] on icon "button" at bounding box center [88, 34] width 6 height 6
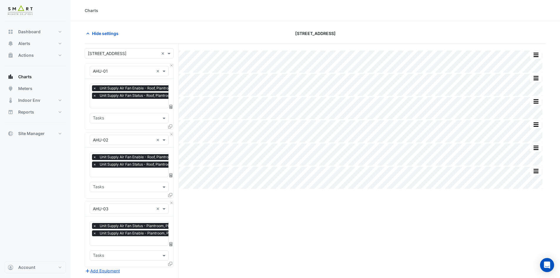
scroll to position [88, 0]
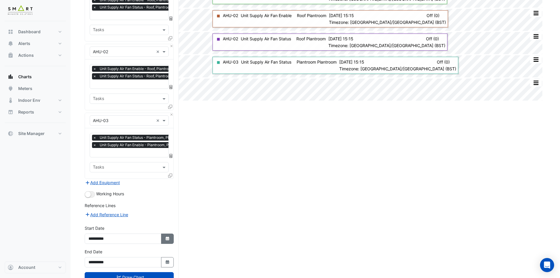
click at [169, 237] on icon "Select Date" at bounding box center [167, 238] width 5 height 4
select select "*"
select select "****"
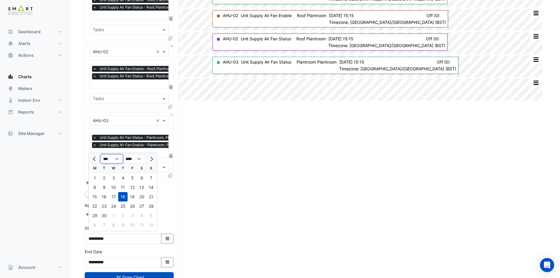
click at [116, 160] on select "*** *** *** *** *** *** *** *** *** ***" at bounding box center [112, 158] width 22 height 9
select select "*"
click at [101, 154] on select "*** *** *** *** *** *** *** *** *** ***" at bounding box center [112, 158] width 22 height 9
click at [113, 214] on div "27" at bounding box center [113, 215] width 9 height 9
type input "**********"
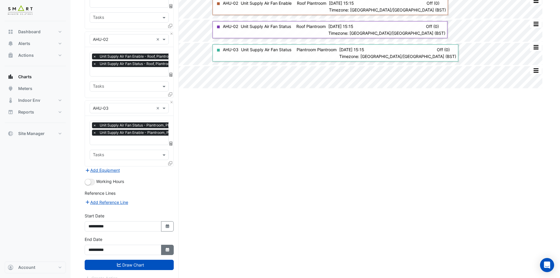
scroll to position [107, 0]
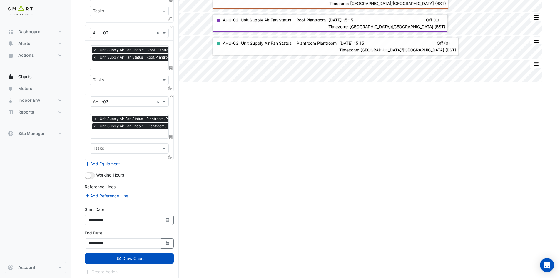
click at [156, 254] on button "Draw Chart" at bounding box center [129, 258] width 89 height 10
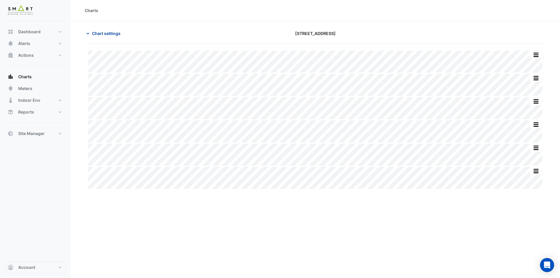
click at [87, 34] on icon "button" at bounding box center [88, 34] width 6 height 6
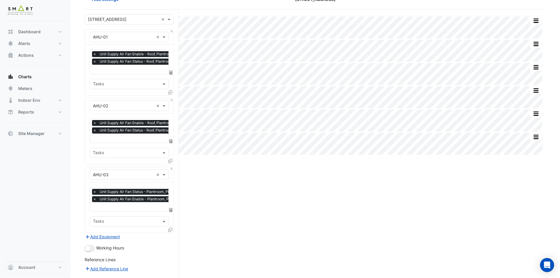
scroll to position [88, 0]
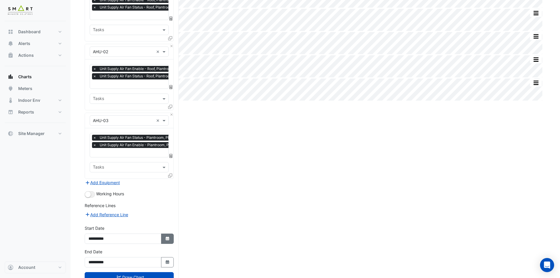
click at [170, 239] on button "Select Date" at bounding box center [167, 239] width 13 height 10
select select "*"
select select "****"
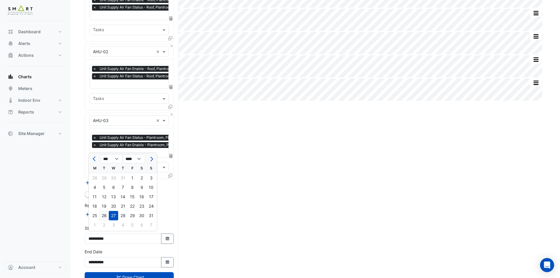
click at [102, 215] on div "26" at bounding box center [103, 215] width 9 height 9
type input "**********"
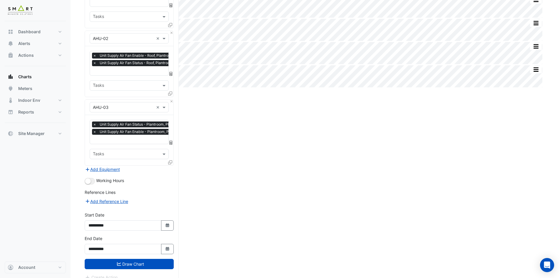
scroll to position [107, 0]
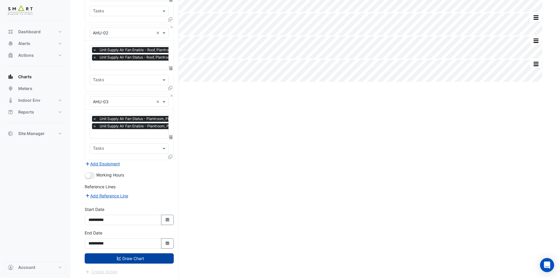
click at [155, 257] on button "Draw Chart" at bounding box center [129, 258] width 89 height 10
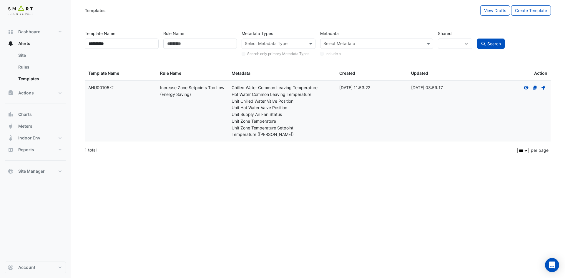
select select
select select "***"
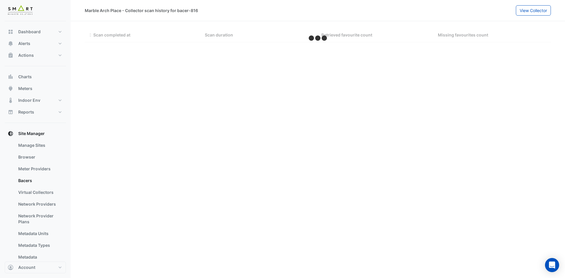
select select "***"
